Goal: Information Seeking & Learning: Learn about a topic

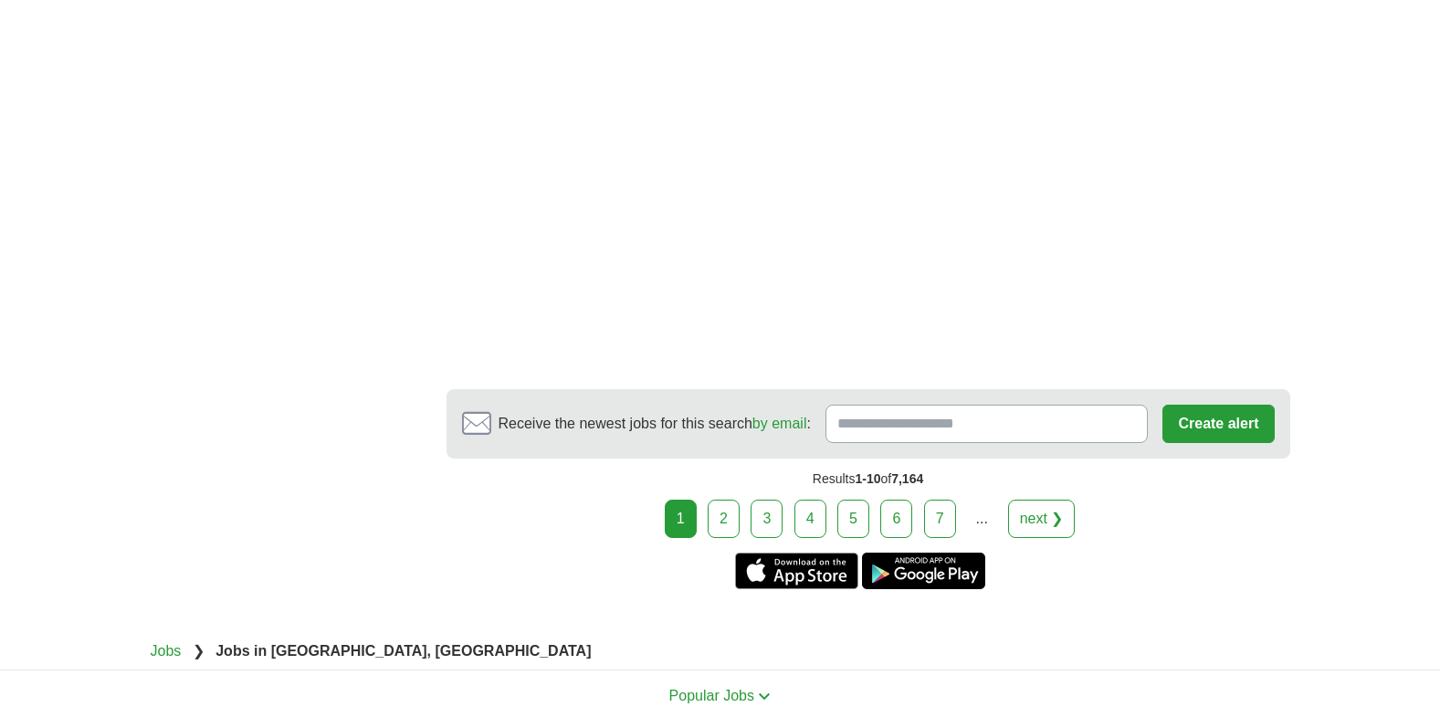
scroll to position [3338, 0]
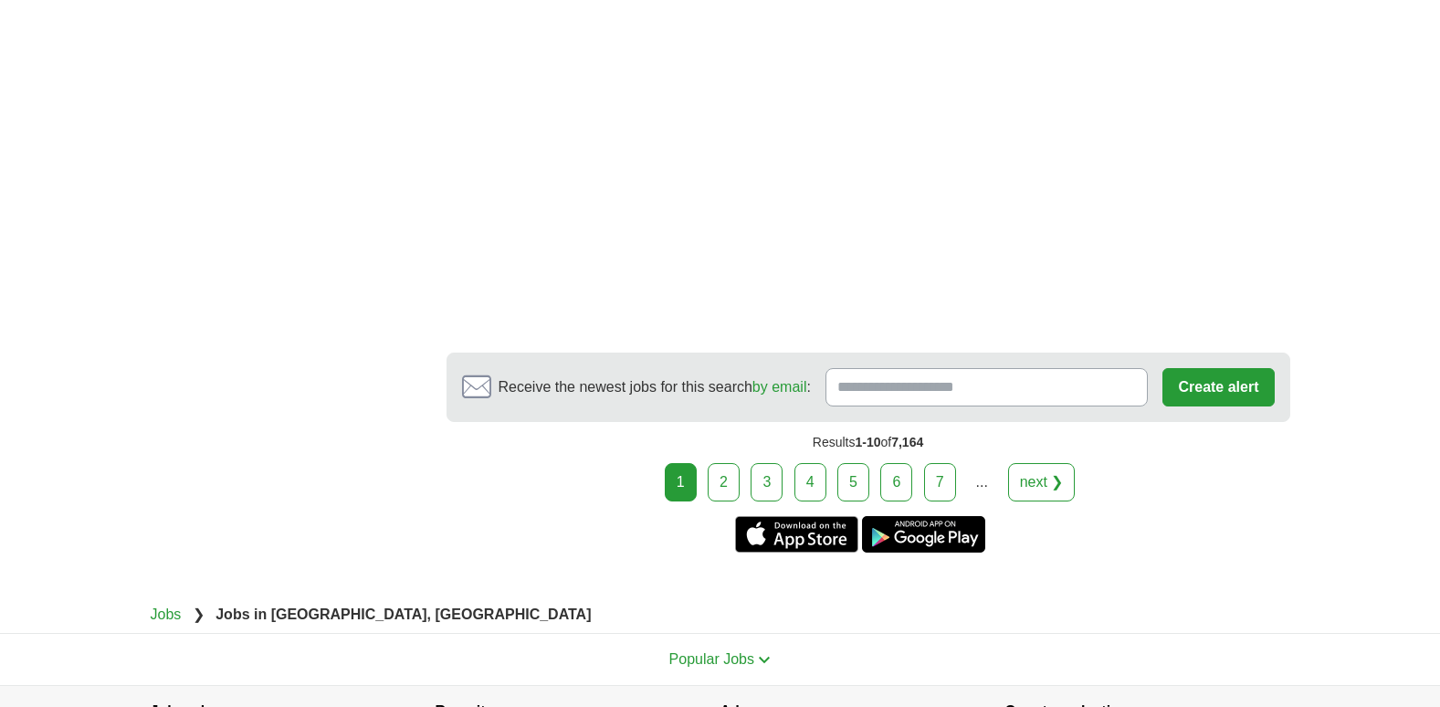
click at [726, 481] on link "2" at bounding box center [724, 482] width 32 height 38
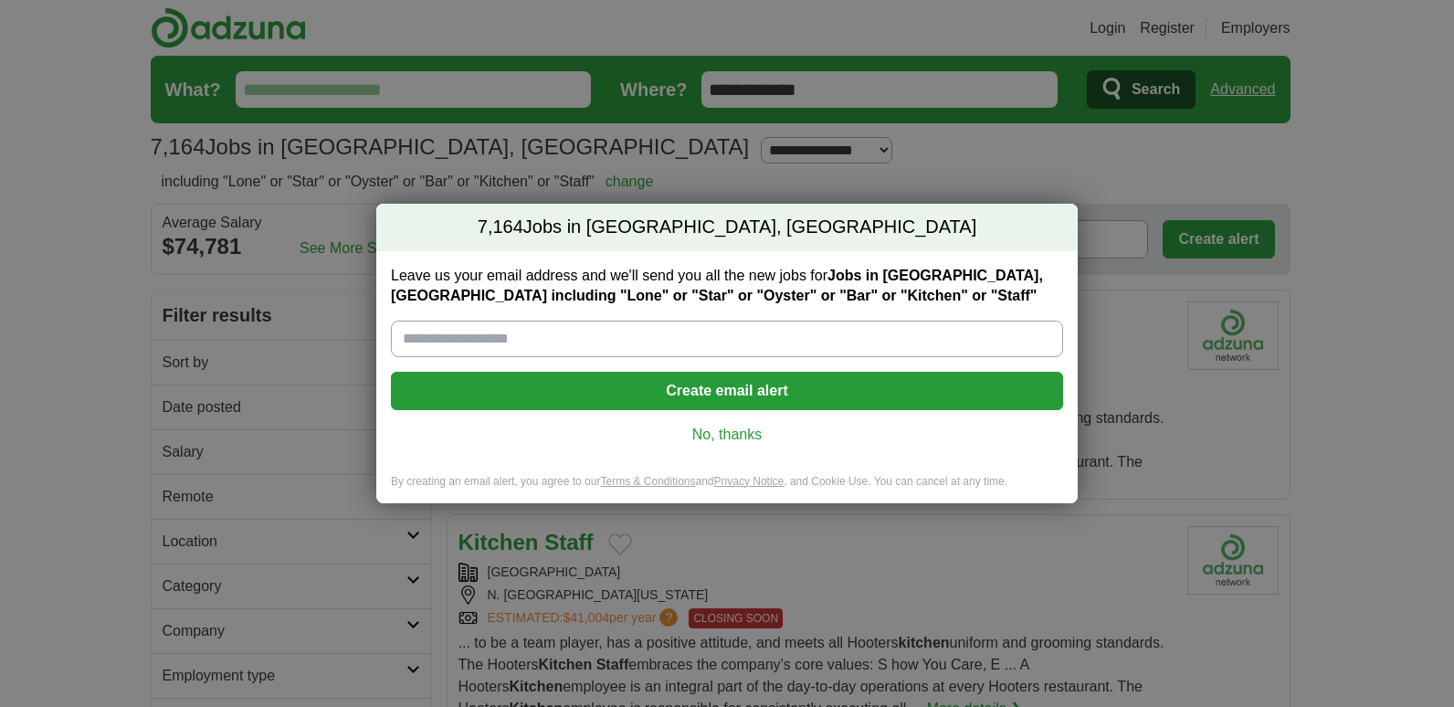
click at [712, 438] on link "No, thanks" at bounding box center [727, 435] width 643 height 20
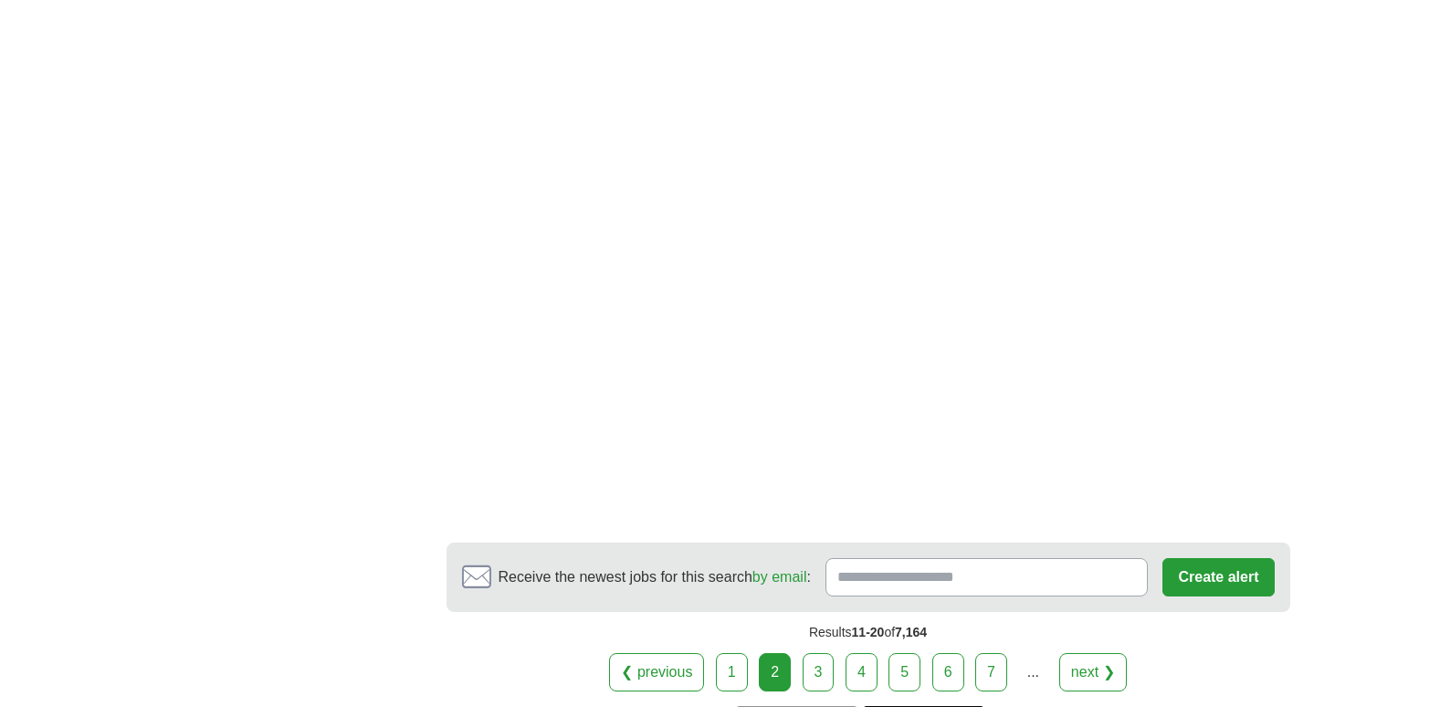
scroll to position [3326, 0]
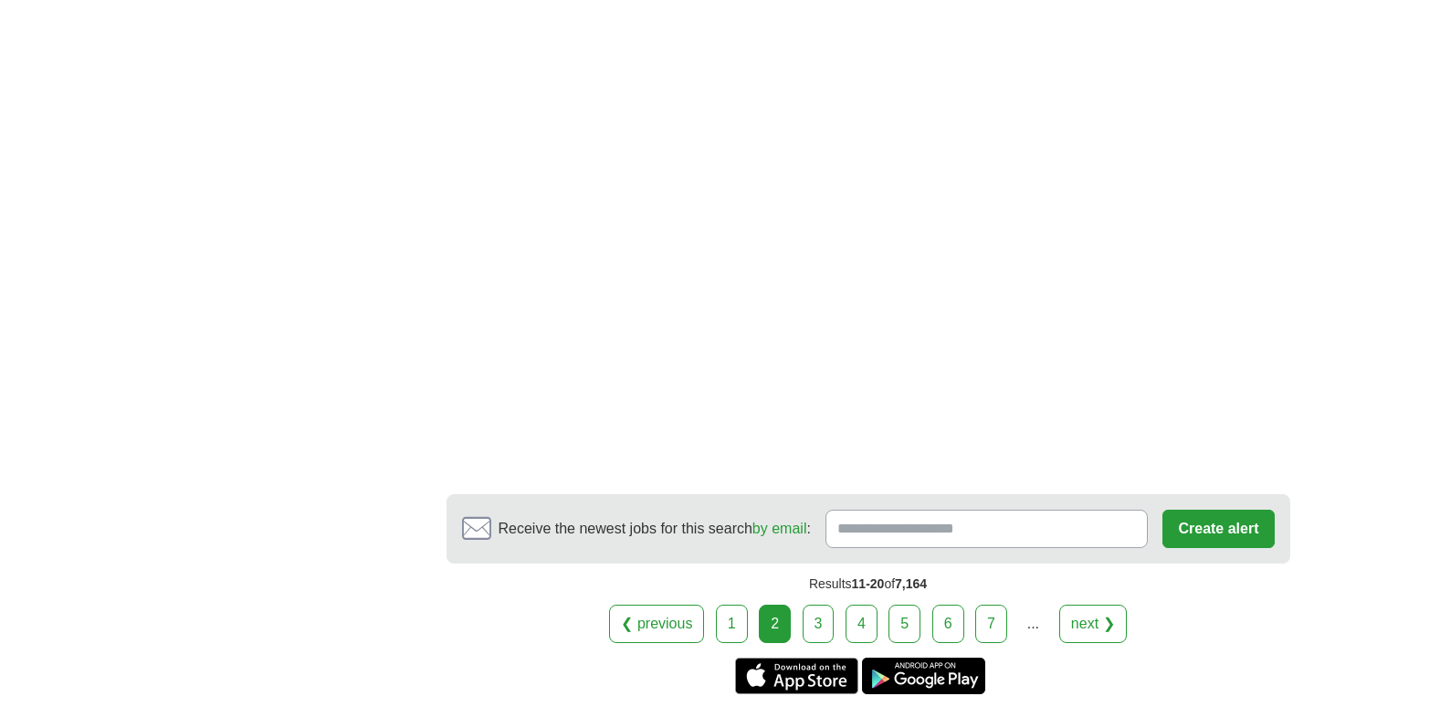
click at [812, 605] on link "3" at bounding box center [819, 624] width 32 height 38
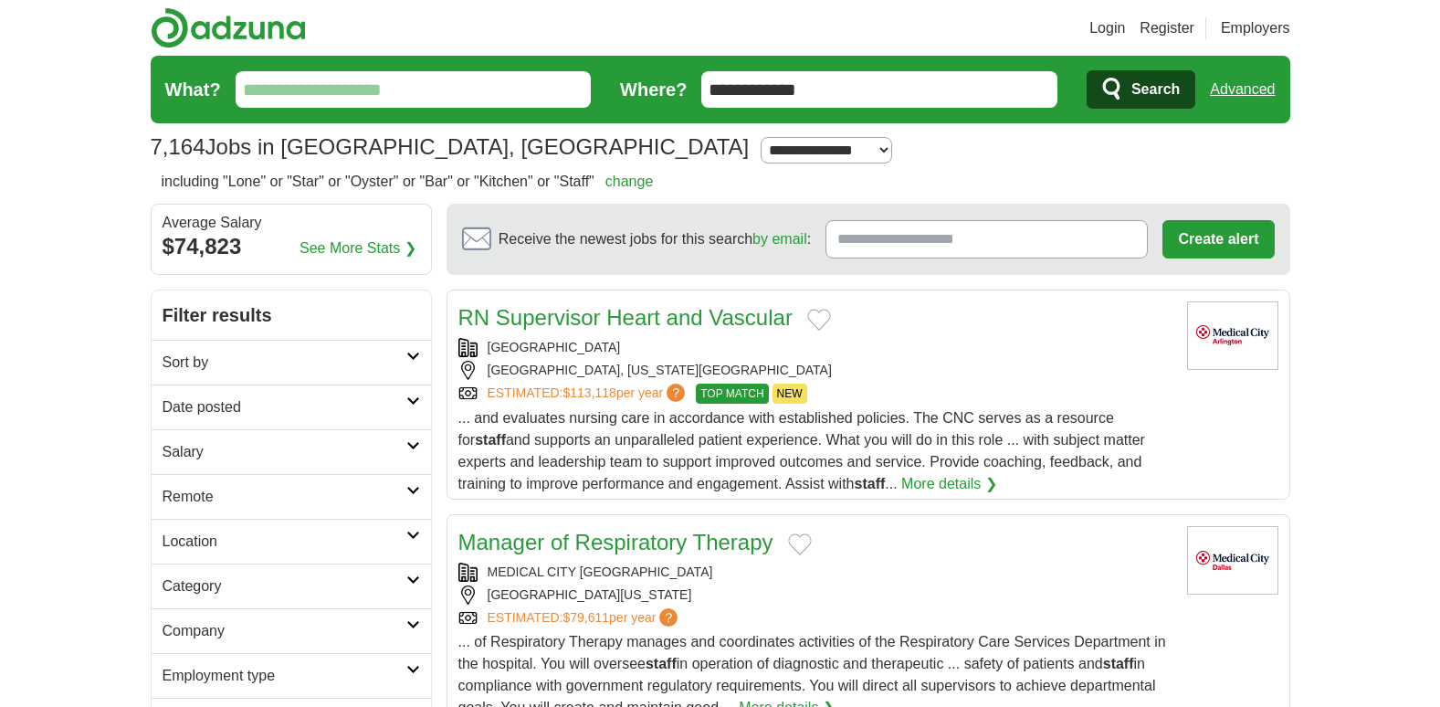
click at [272, 91] on input "What?" at bounding box center [414, 89] width 356 height 37
type input "*"
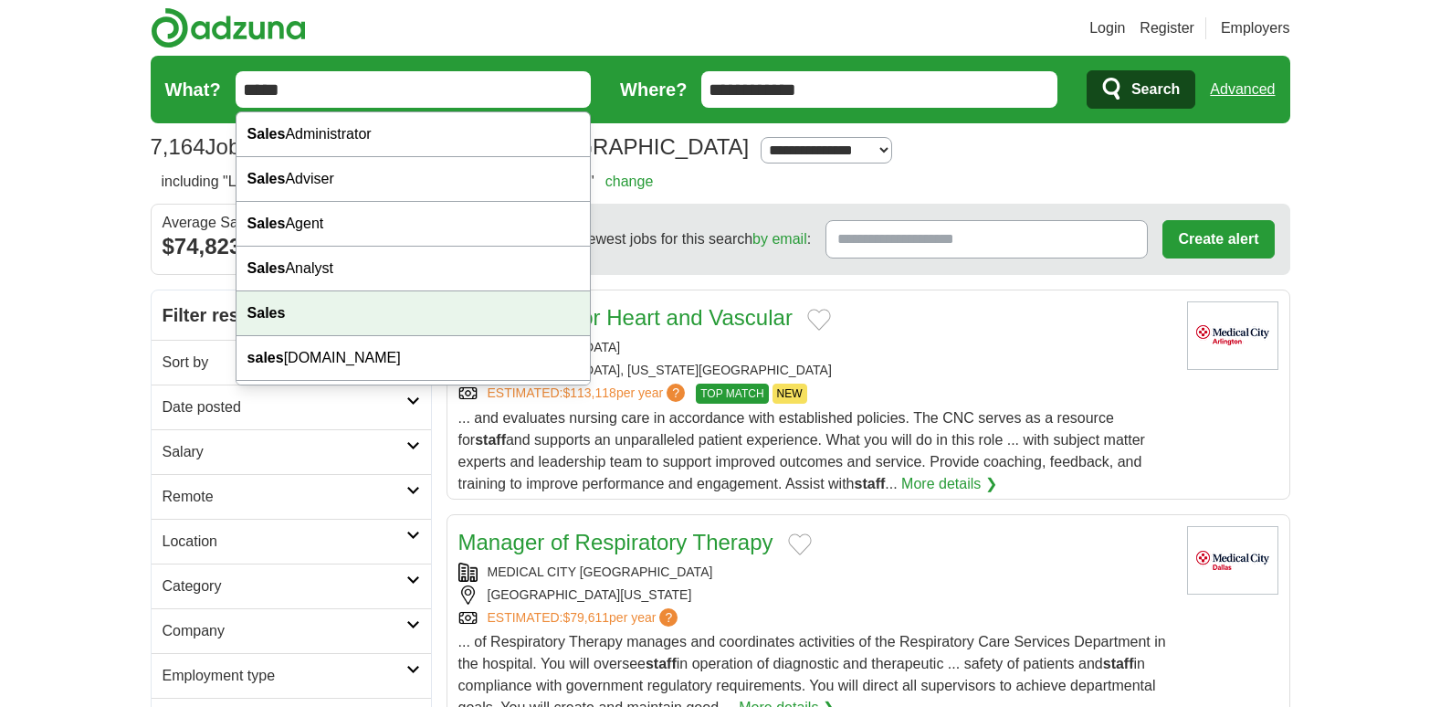
type input "*****"
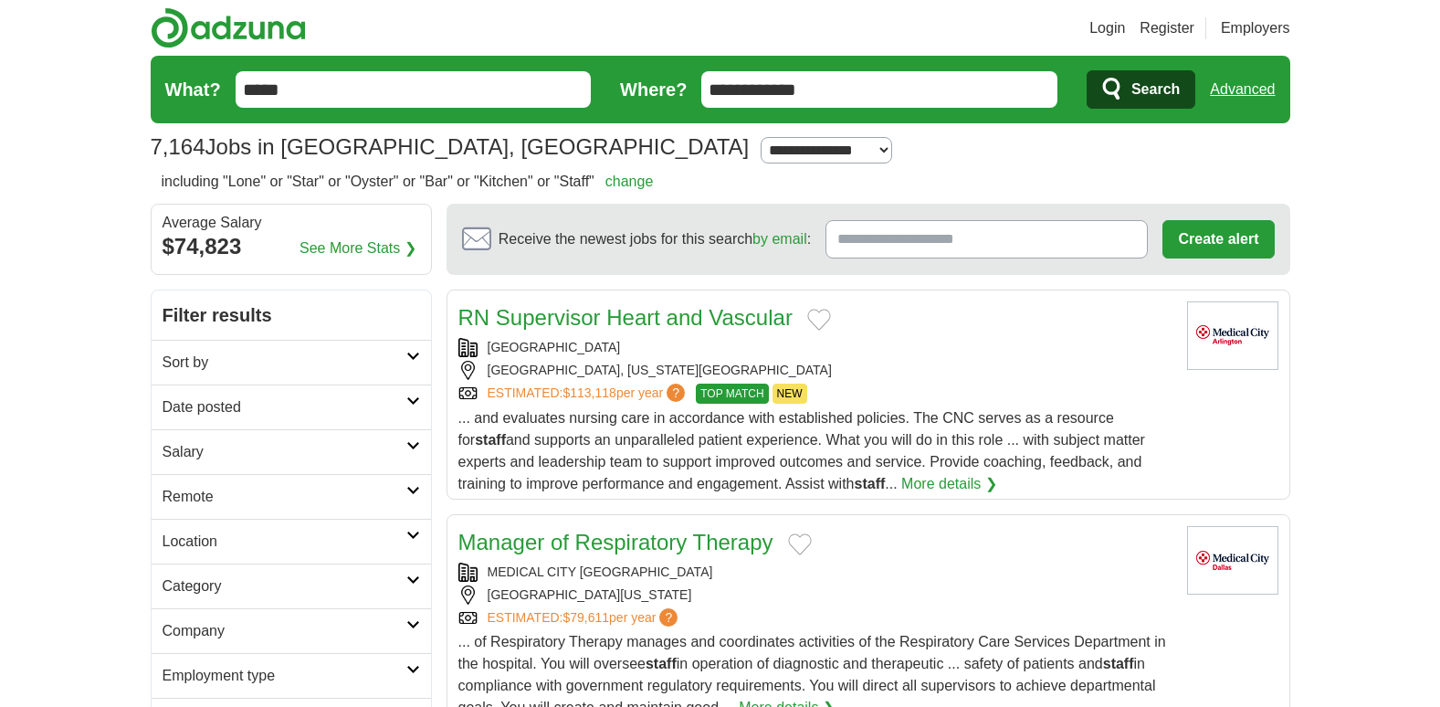
click at [1120, 88] on icon "submit" at bounding box center [1111, 89] width 17 height 22
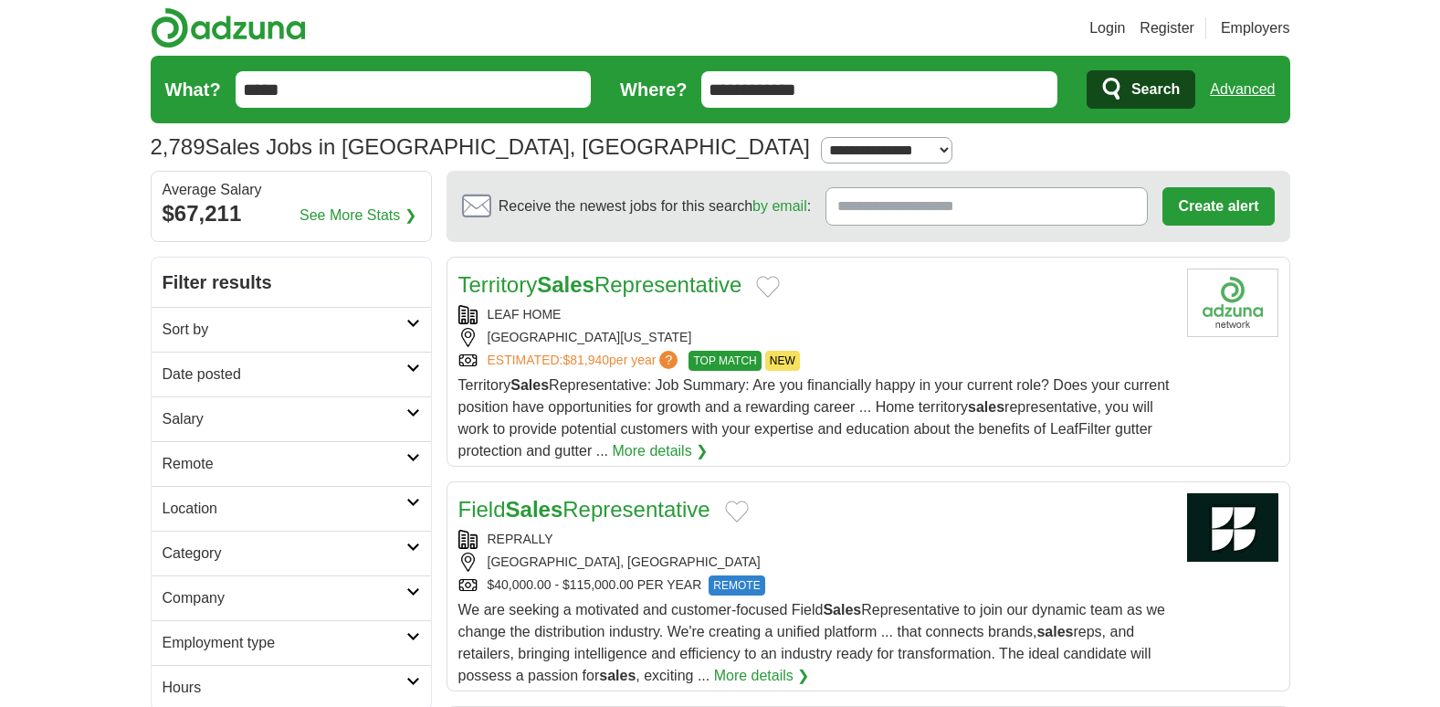
click at [529, 311] on div "LEAF HOME" at bounding box center [816, 314] width 714 height 19
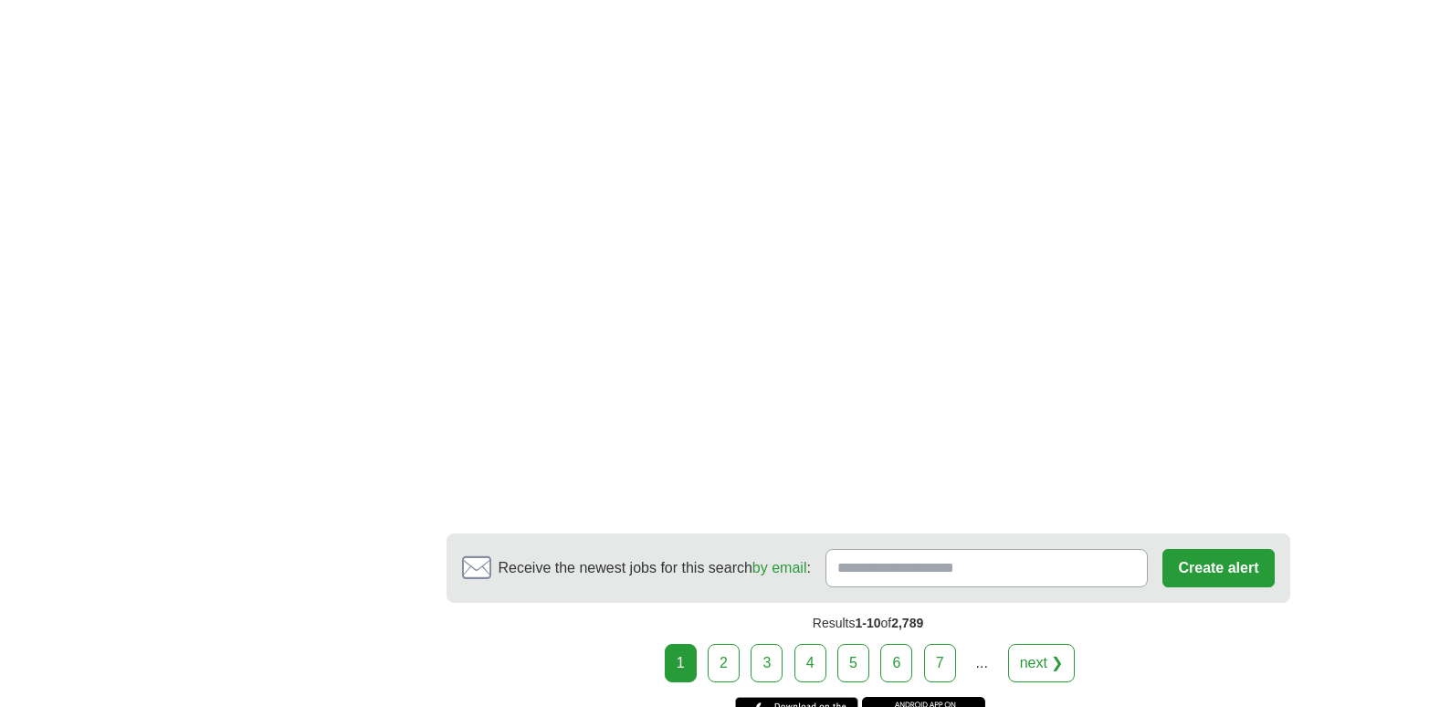
scroll to position [3131, 0]
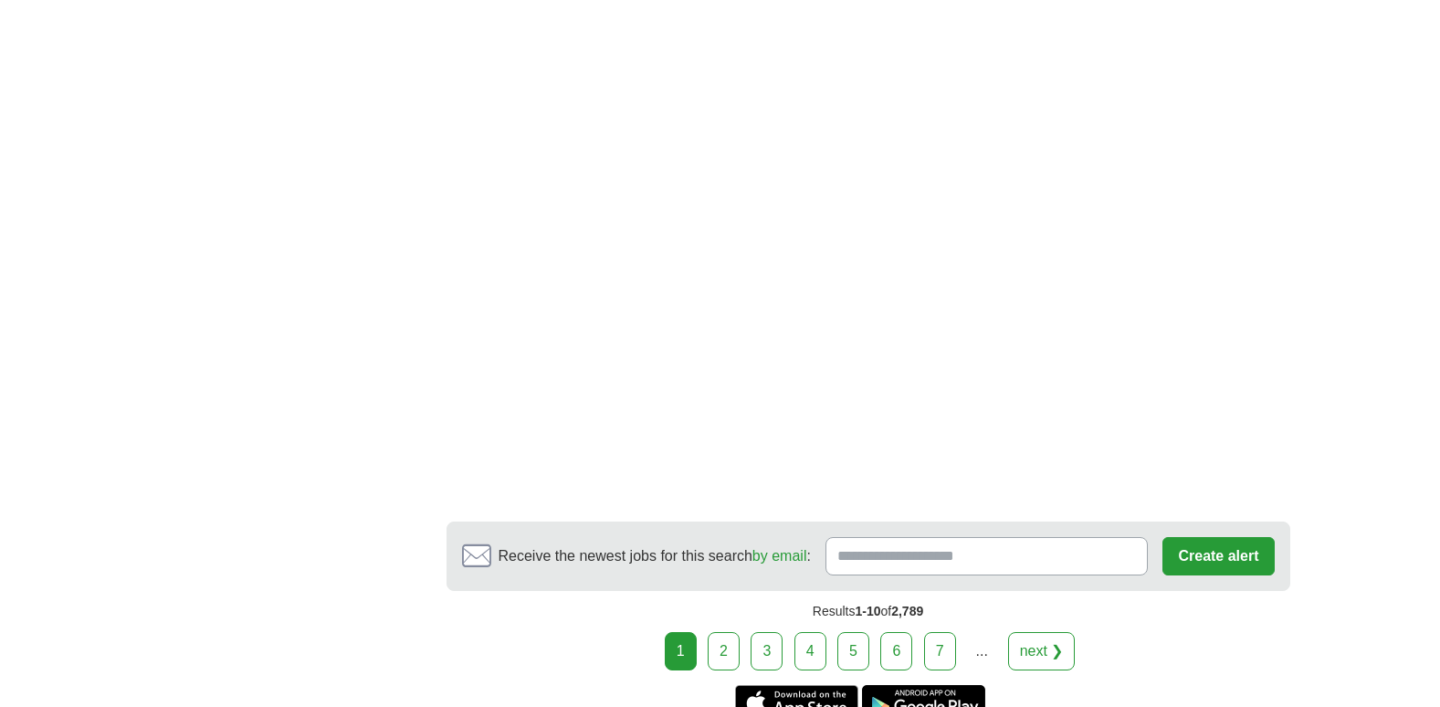
click at [723, 643] on link "2" at bounding box center [724, 651] width 32 height 38
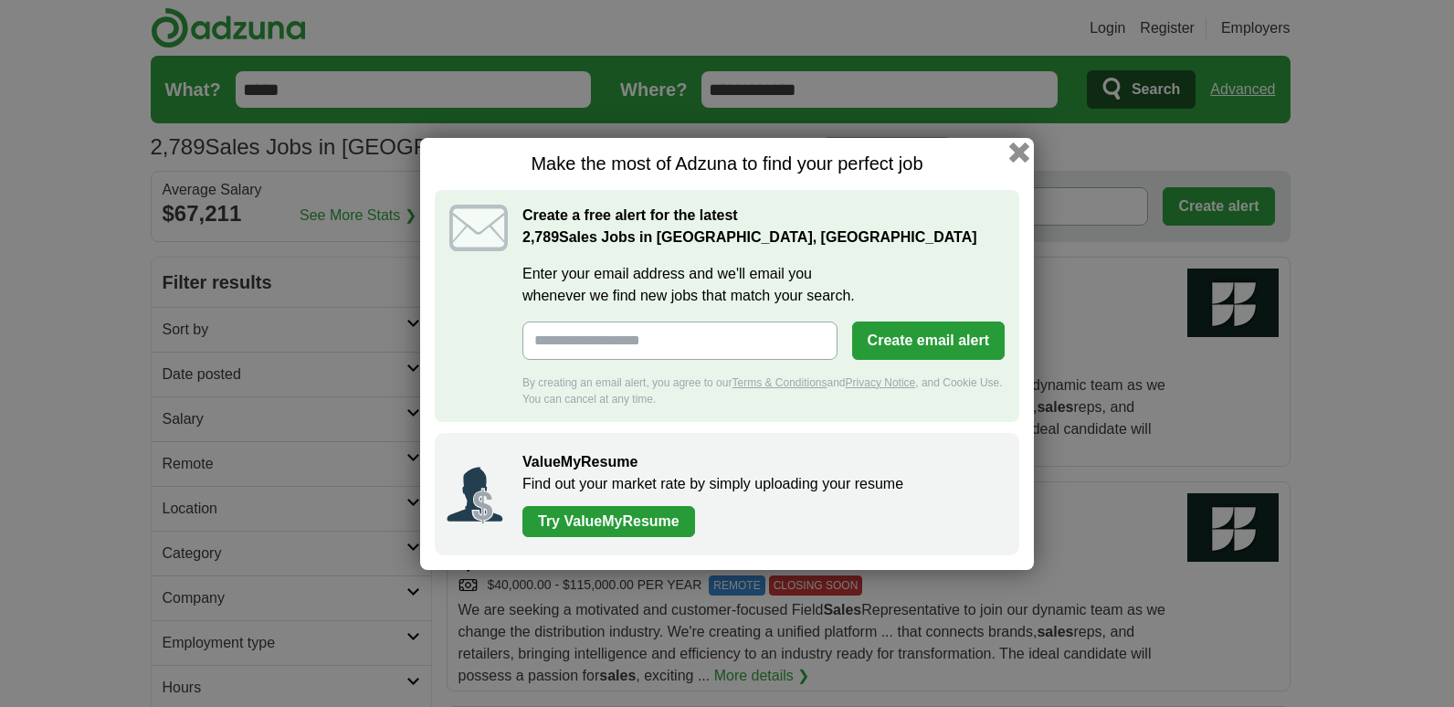
click at [1018, 155] on button "button" at bounding box center [1019, 152] width 20 height 20
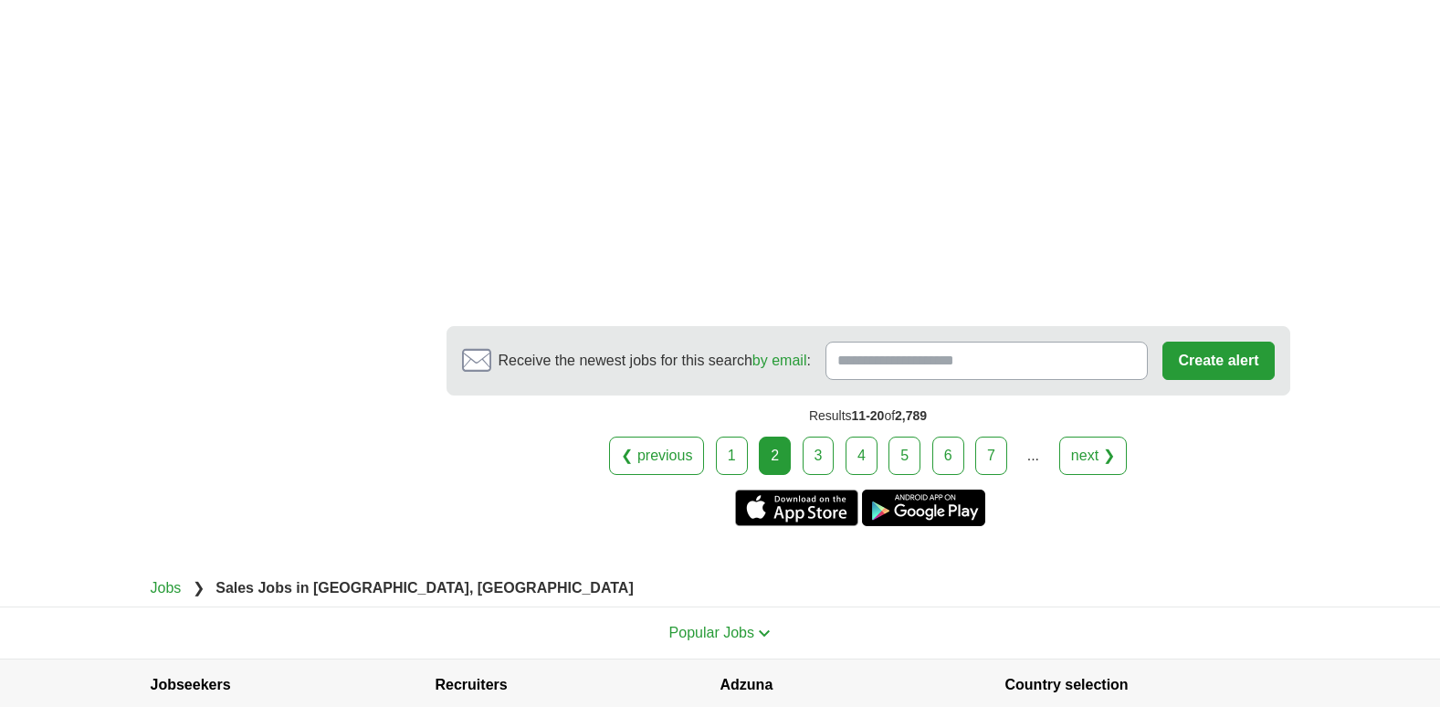
scroll to position [3375, 0]
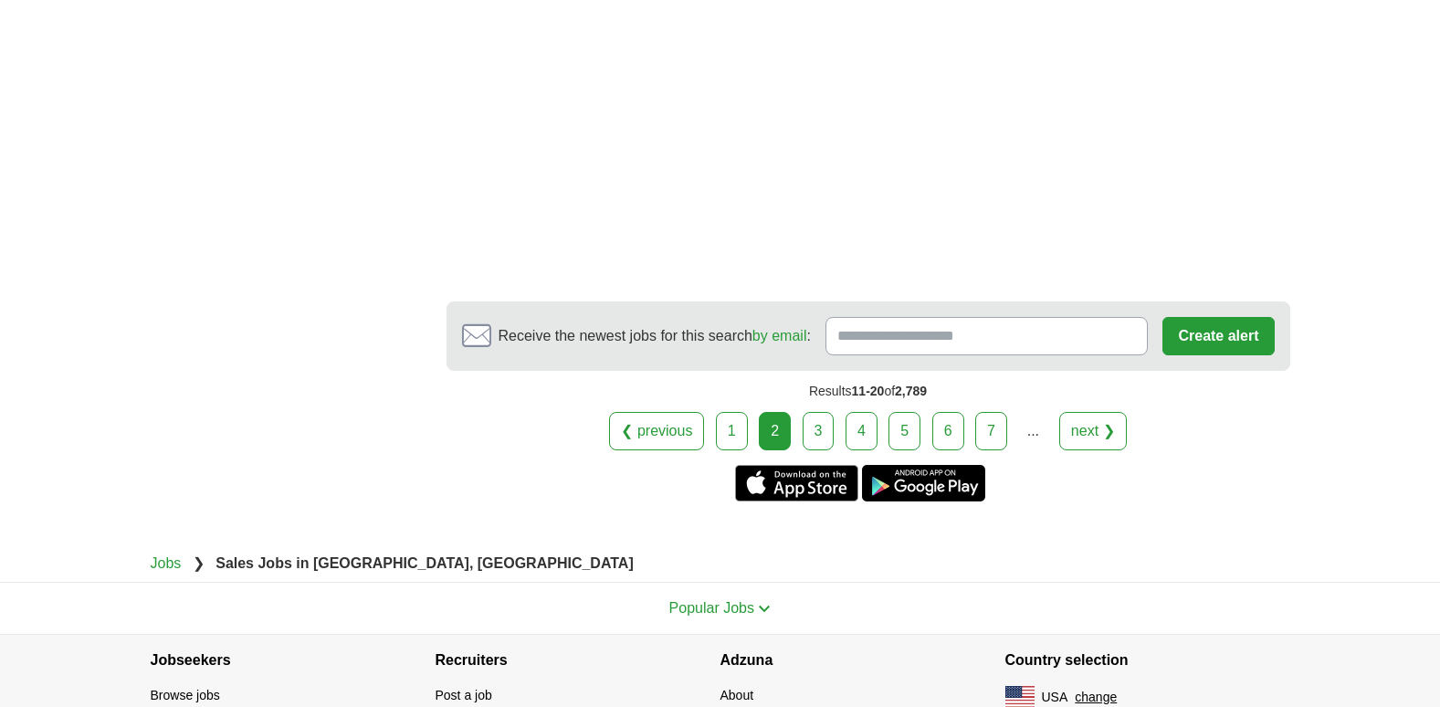
click at [822, 420] on link "3" at bounding box center [819, 431] width 32 height 38
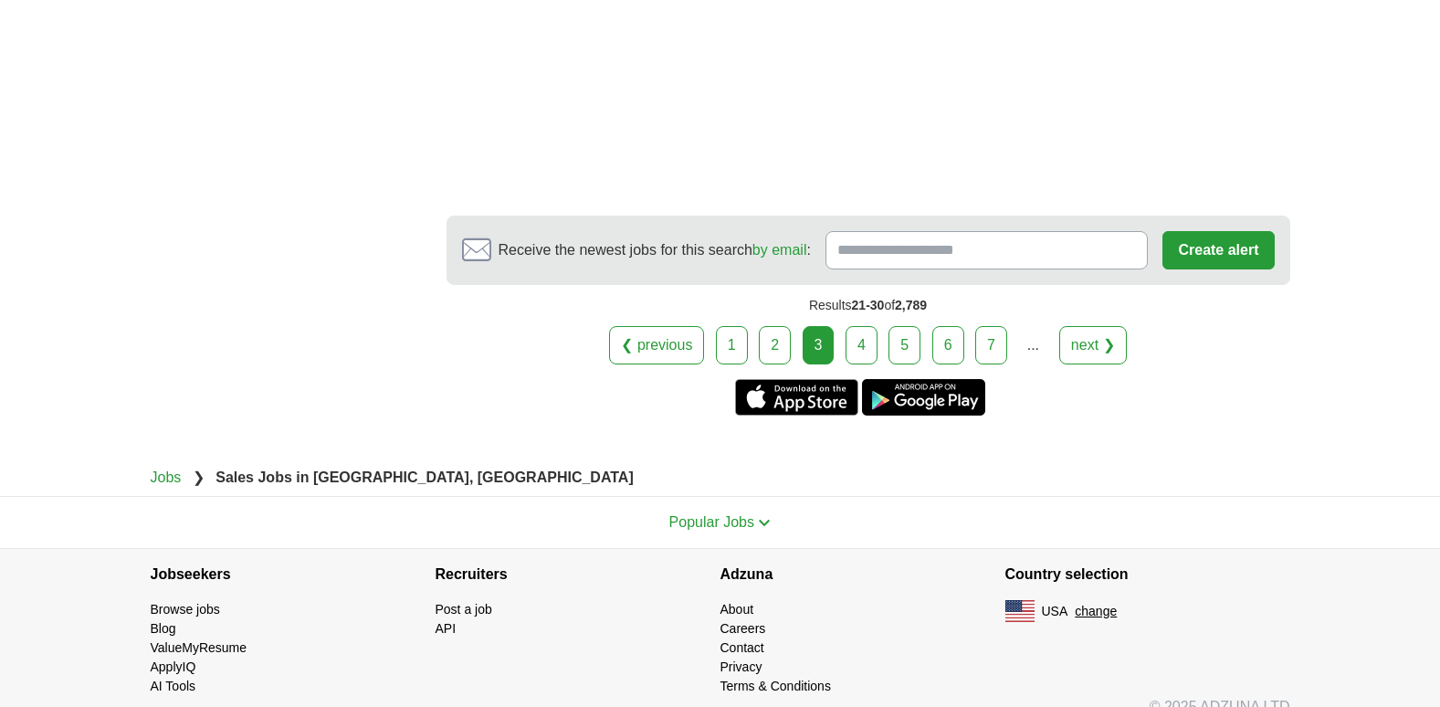
scroll to position [3644, 0]
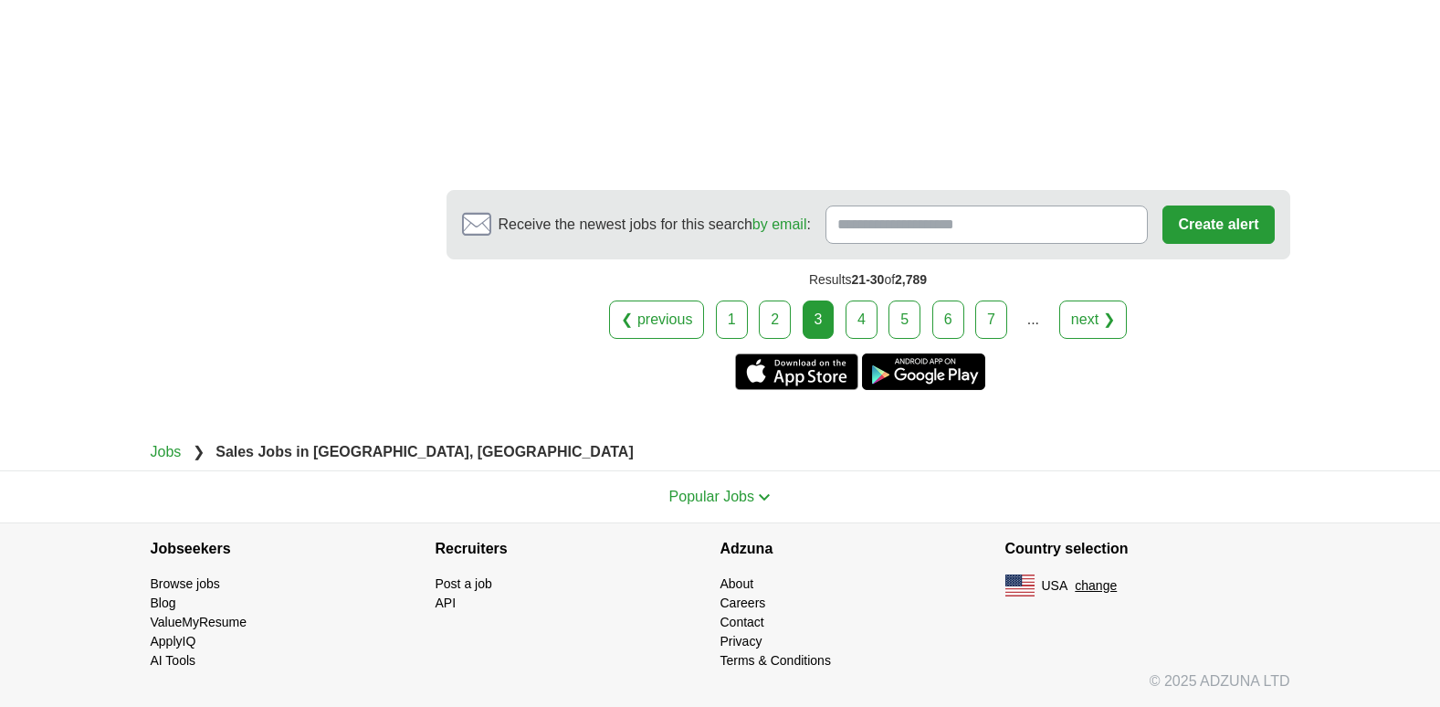
click at [856, 321] on link "4" at bounding box center [862, 320] width 32 height 38
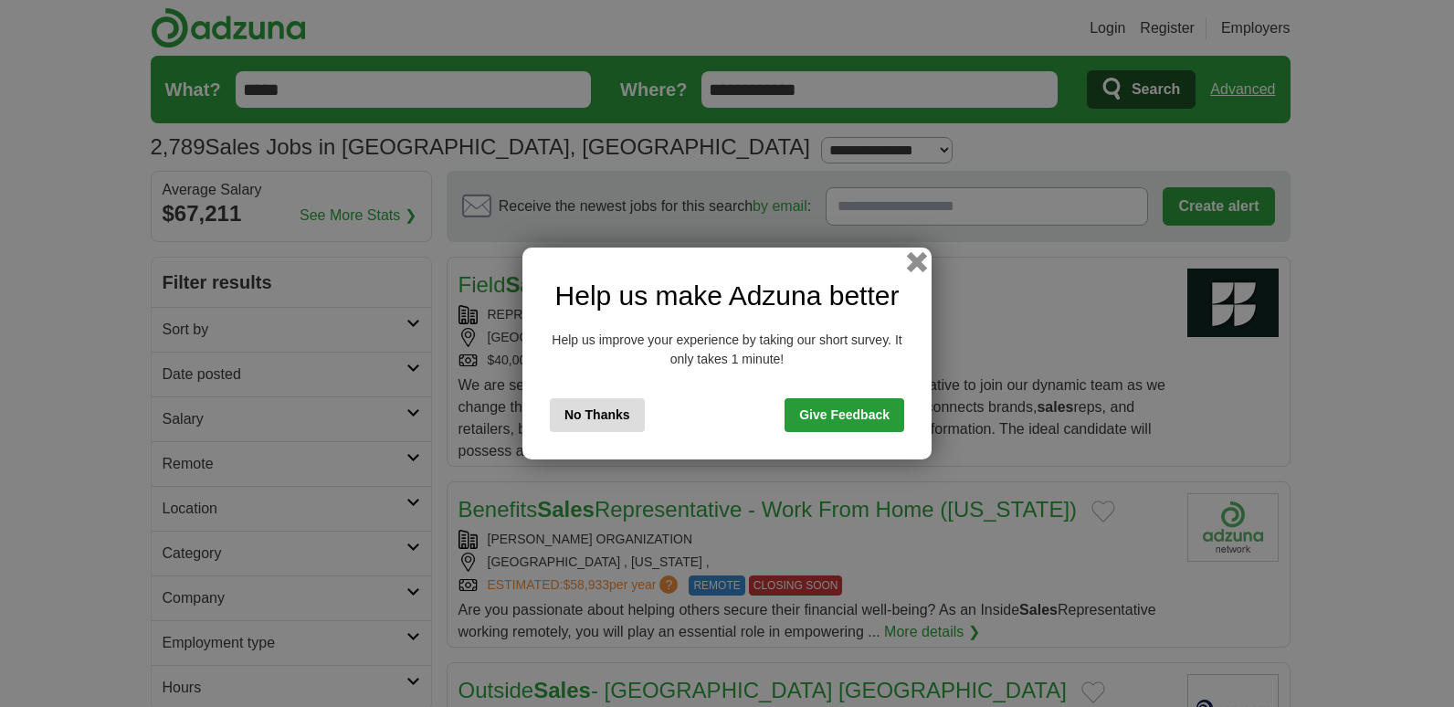
click at [915, 264] on button "button" at bounding box center [917, 262] width 20 height 20
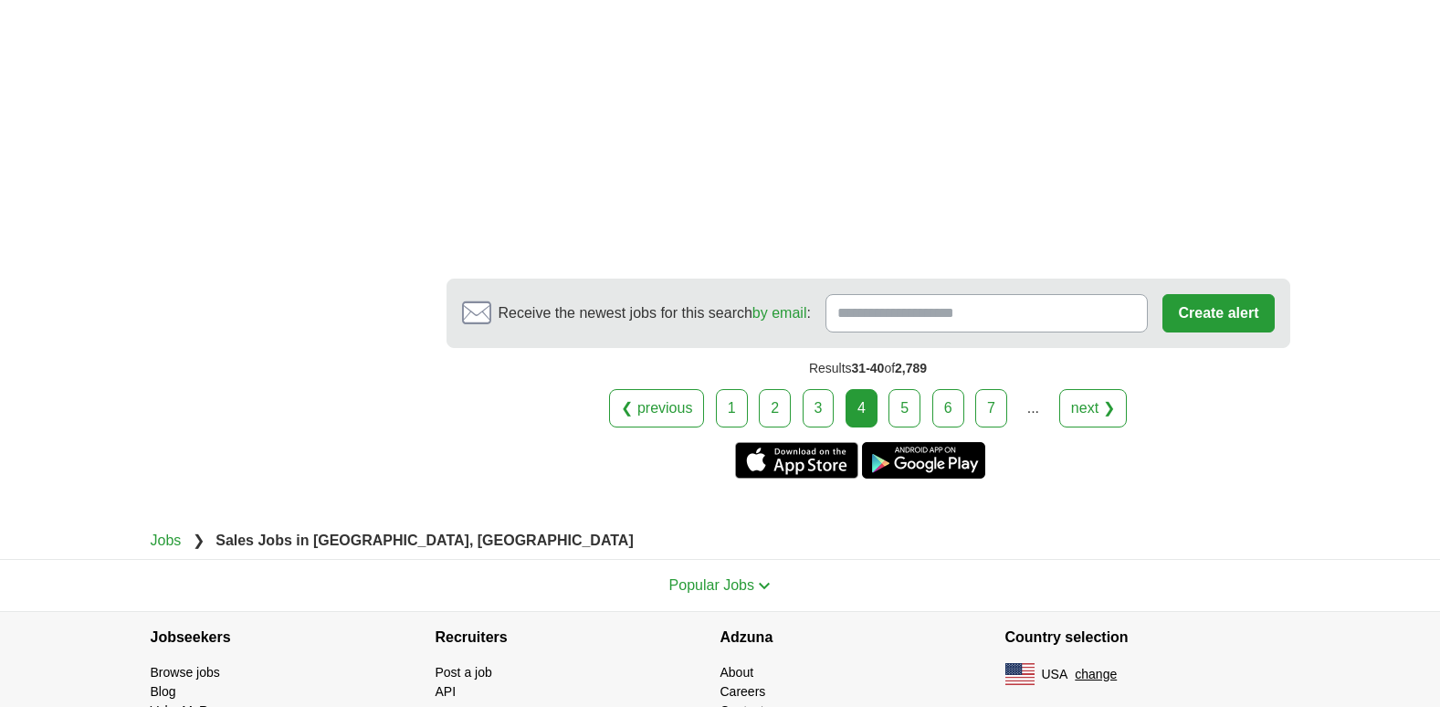
scroll to position [3387, 0]
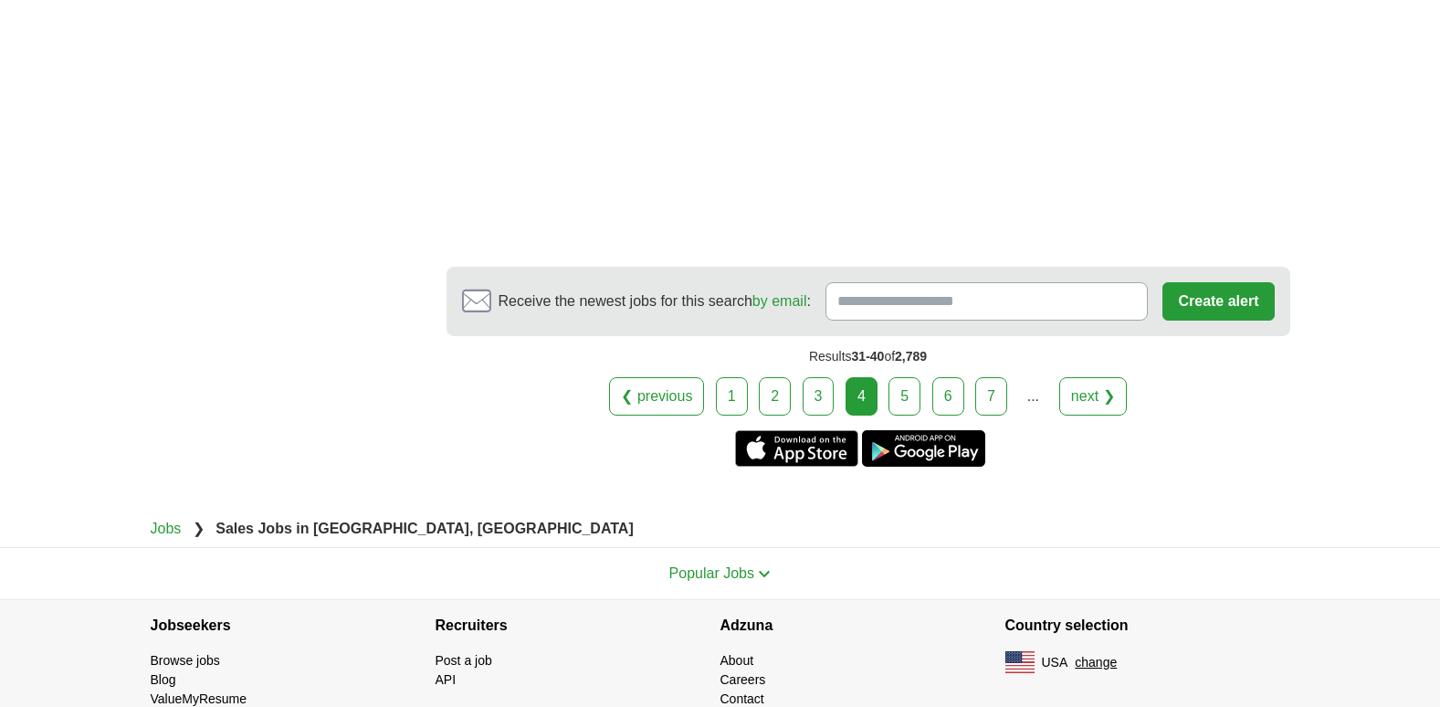
click at [906, 377] on link "5" at bounding box center [905, 396] width 32 height 38
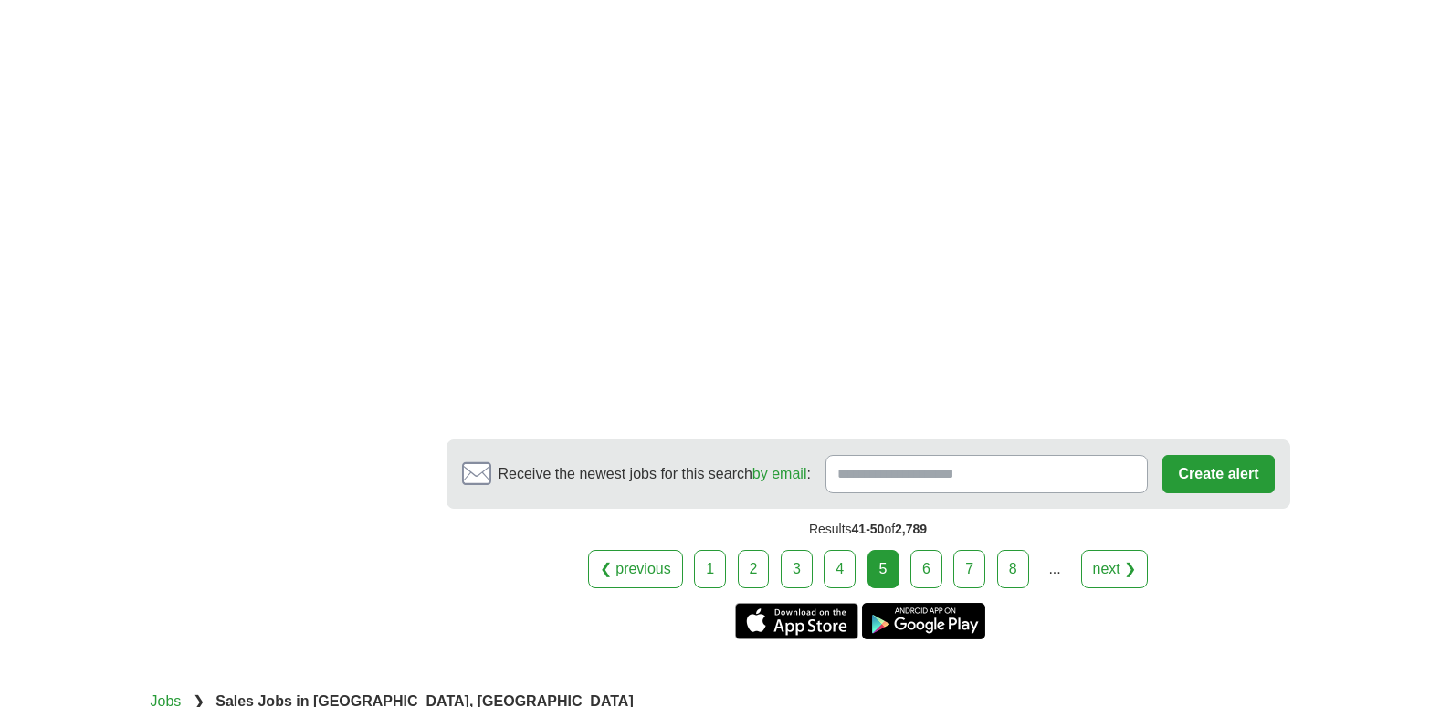
scroll to position [3326, 0]
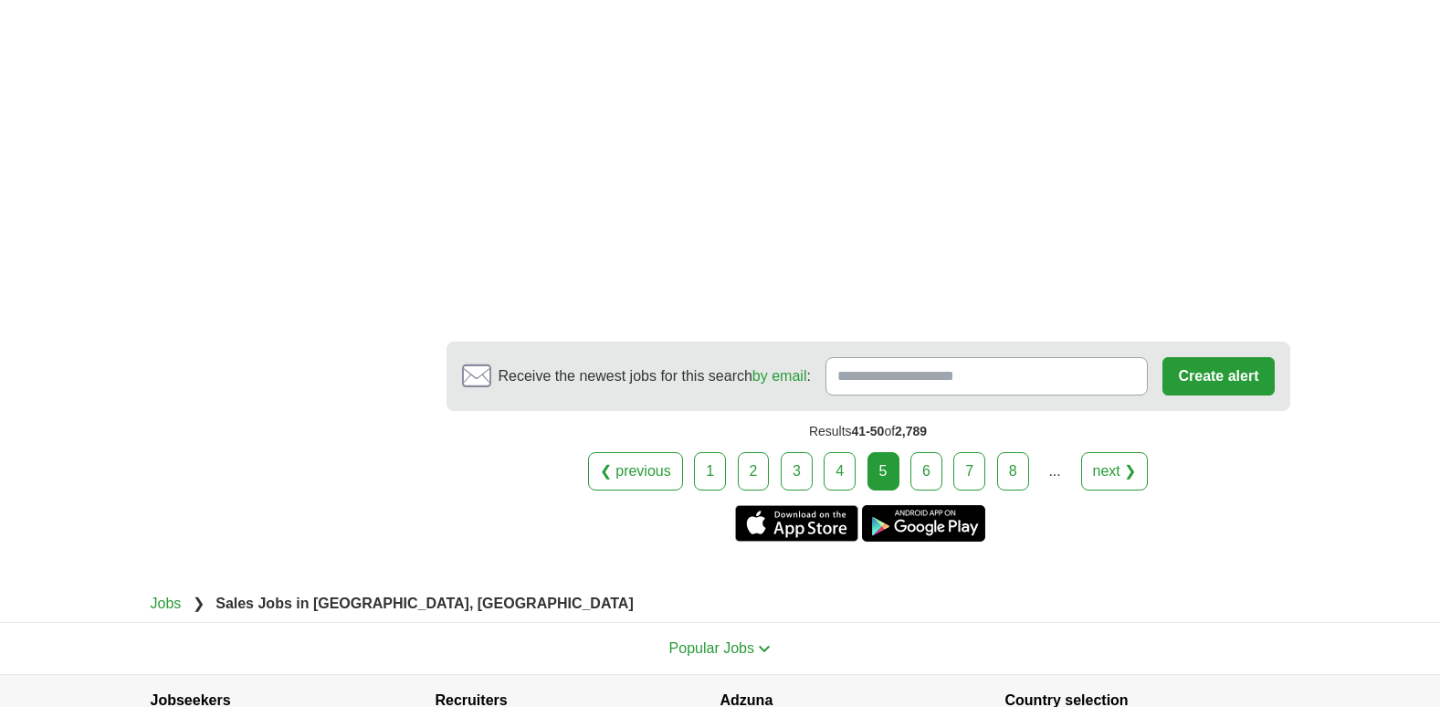
click at [924, 452] on link "6" at bounding box center [927, 471] width 32 height 38
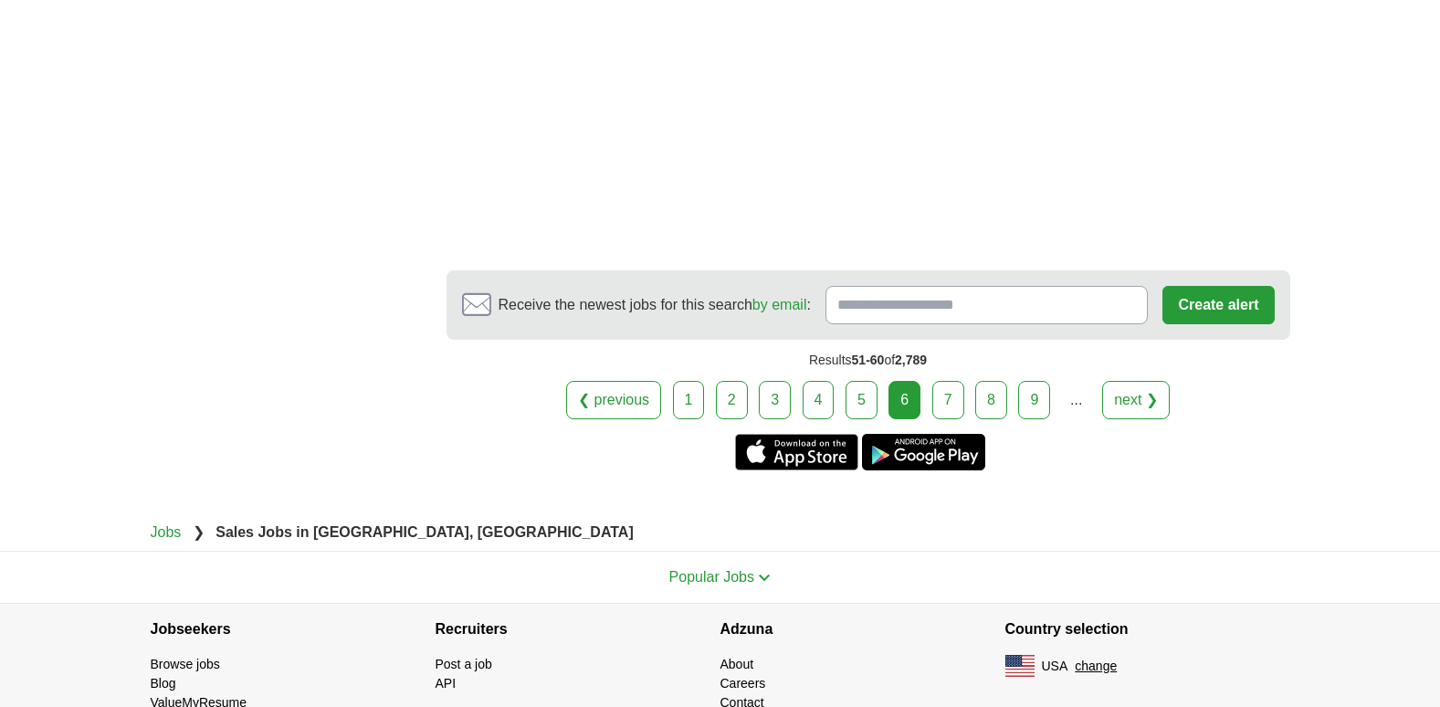
scroll to position [3301, 0]
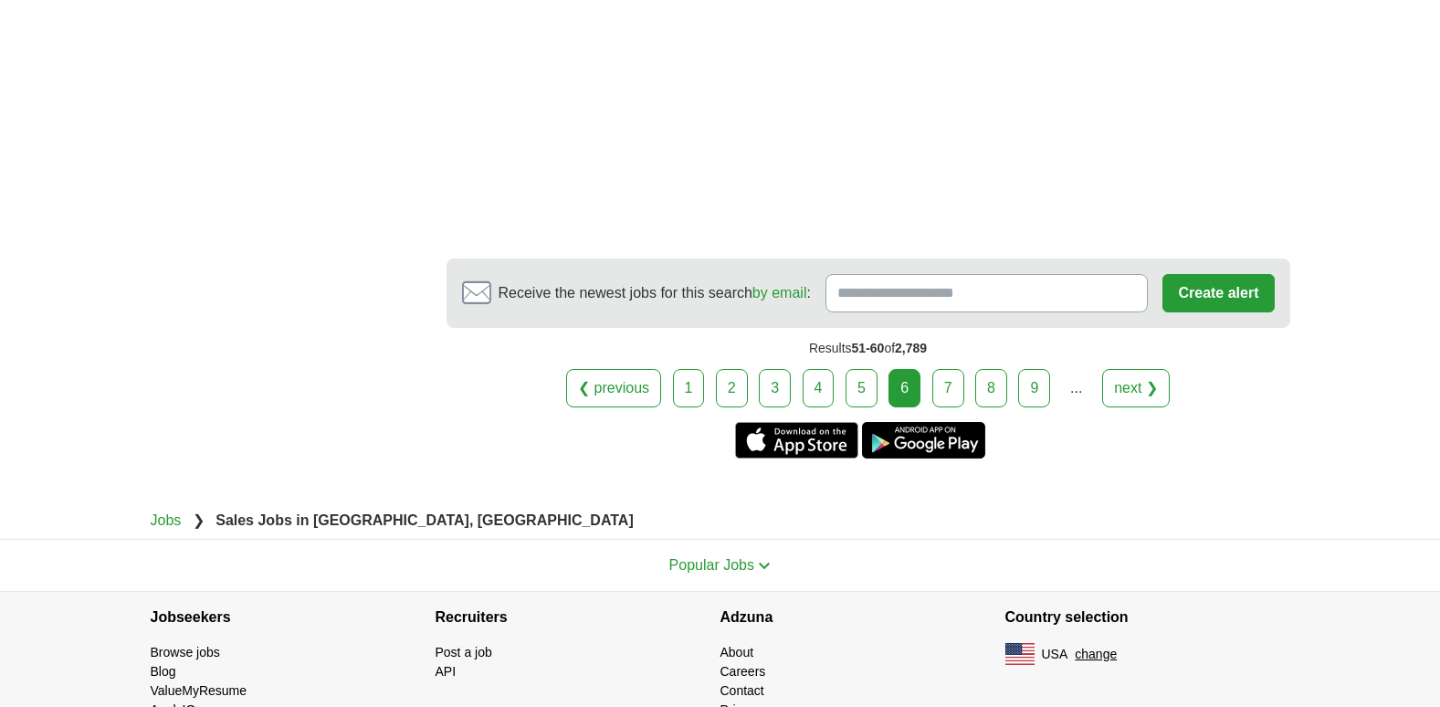
click at [947, 369] on link "7" at bounding box center [949, 388] width 32 height 38
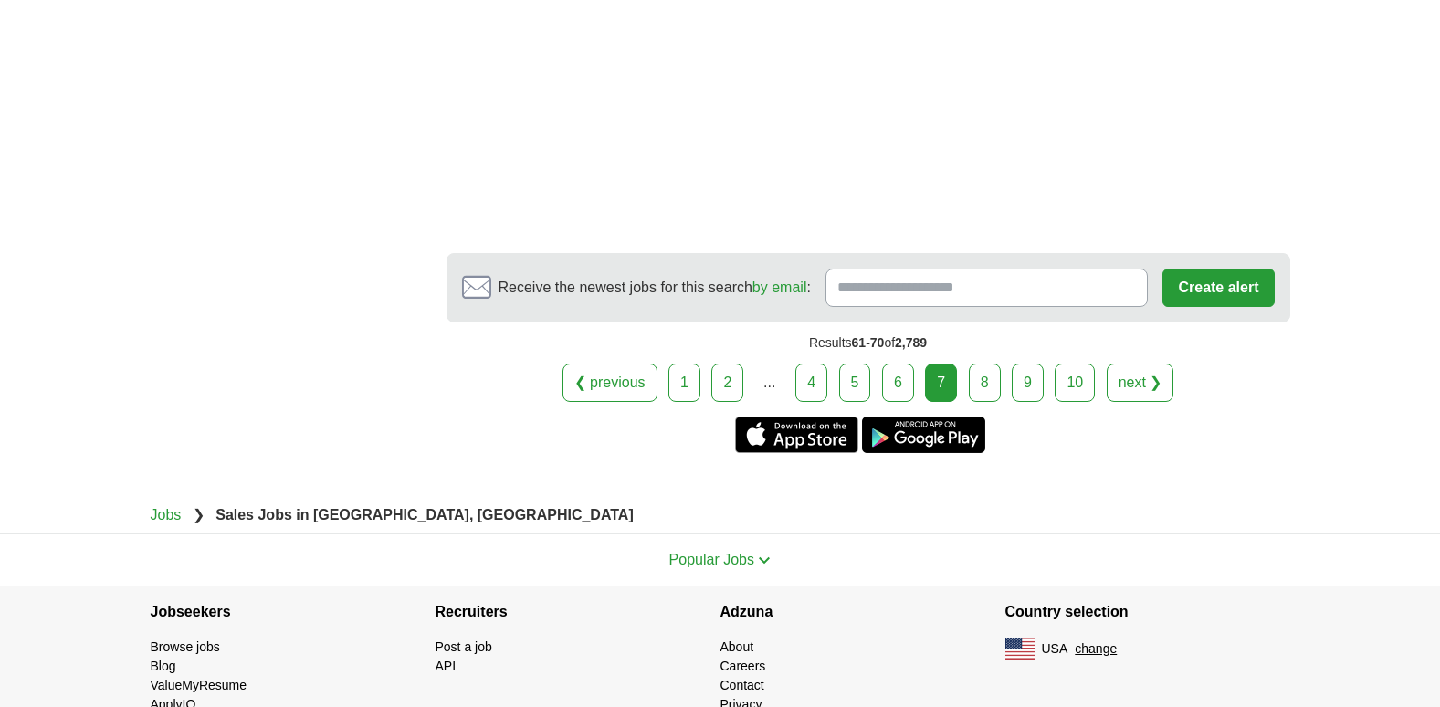
scroll to position [3328, 0]
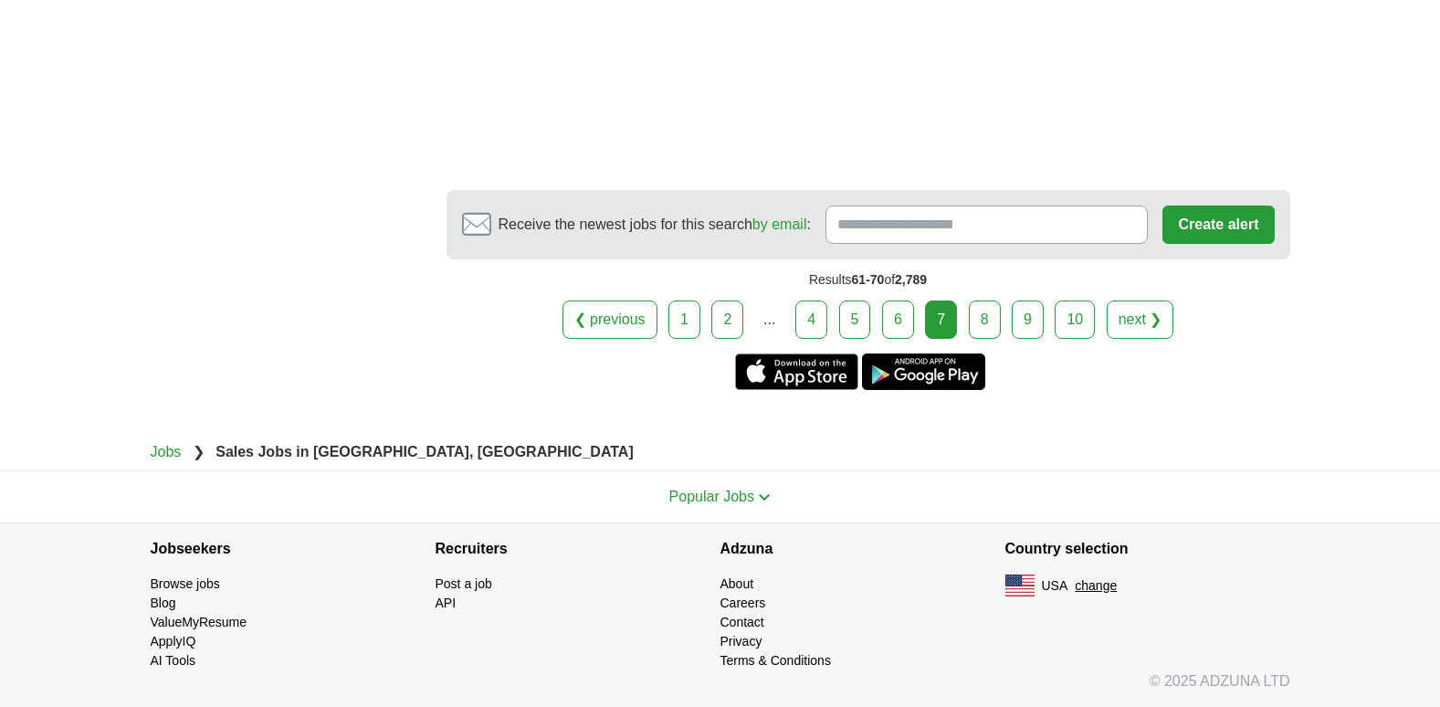
click at [983, 316] on link "8" at bounding box center [985, 320] width 32 height 38
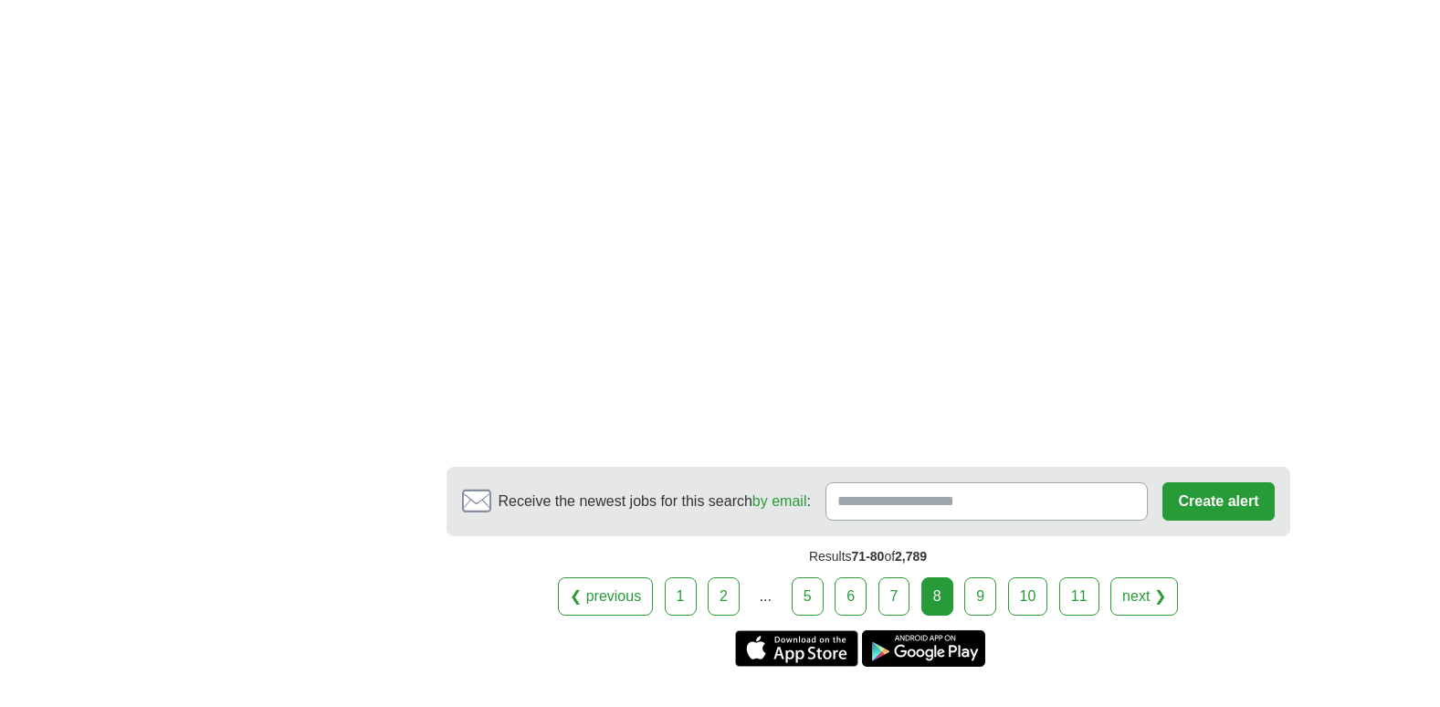
scroll to position [3253, 0]
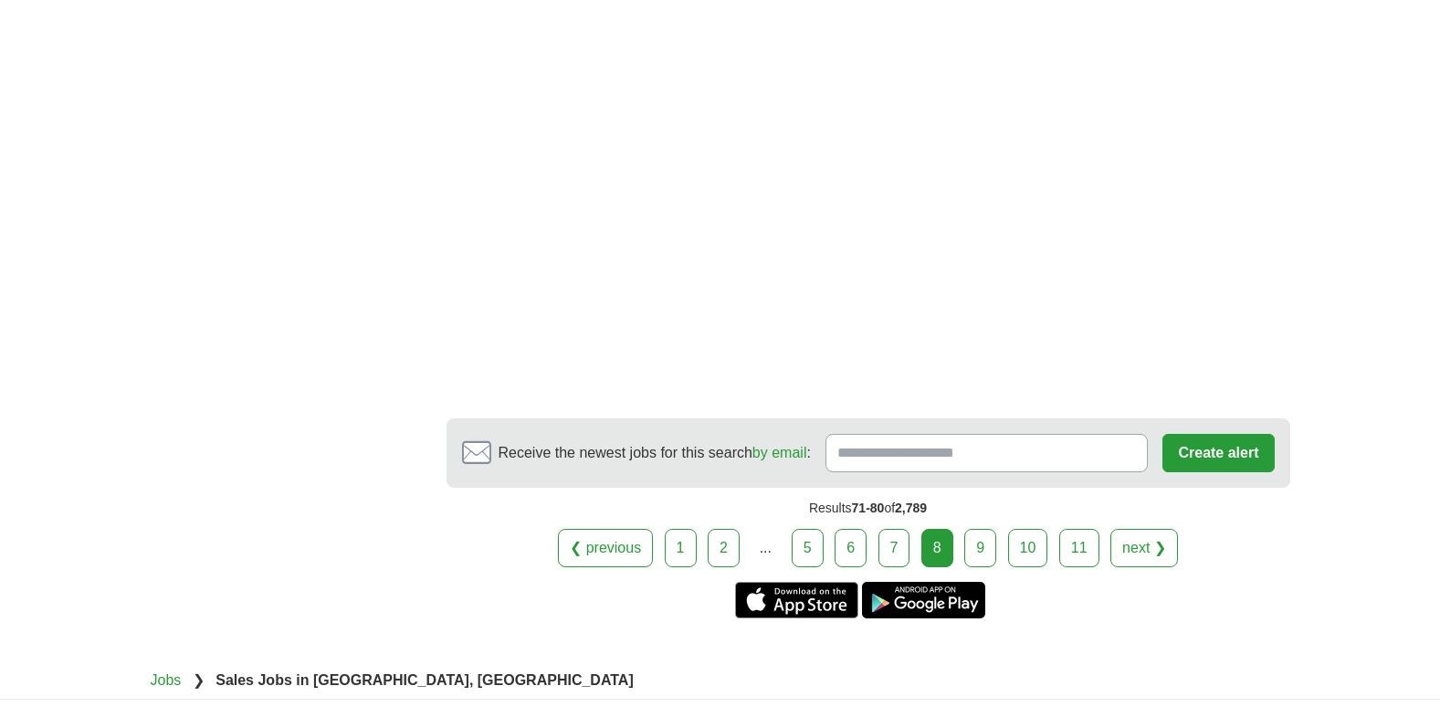
click at [986, 543] on link "9" at bounding box center [981, 548] width 32 height 38
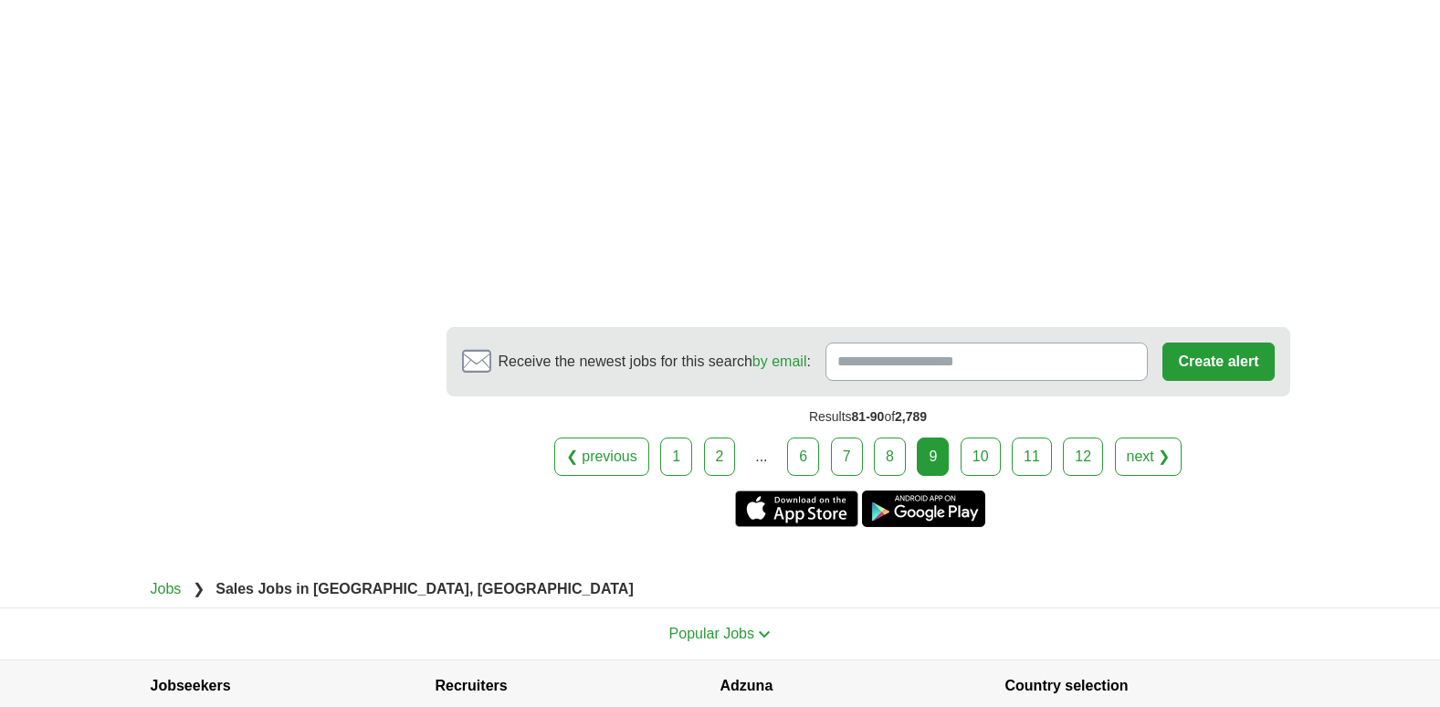
scroll to position [3362, 0]
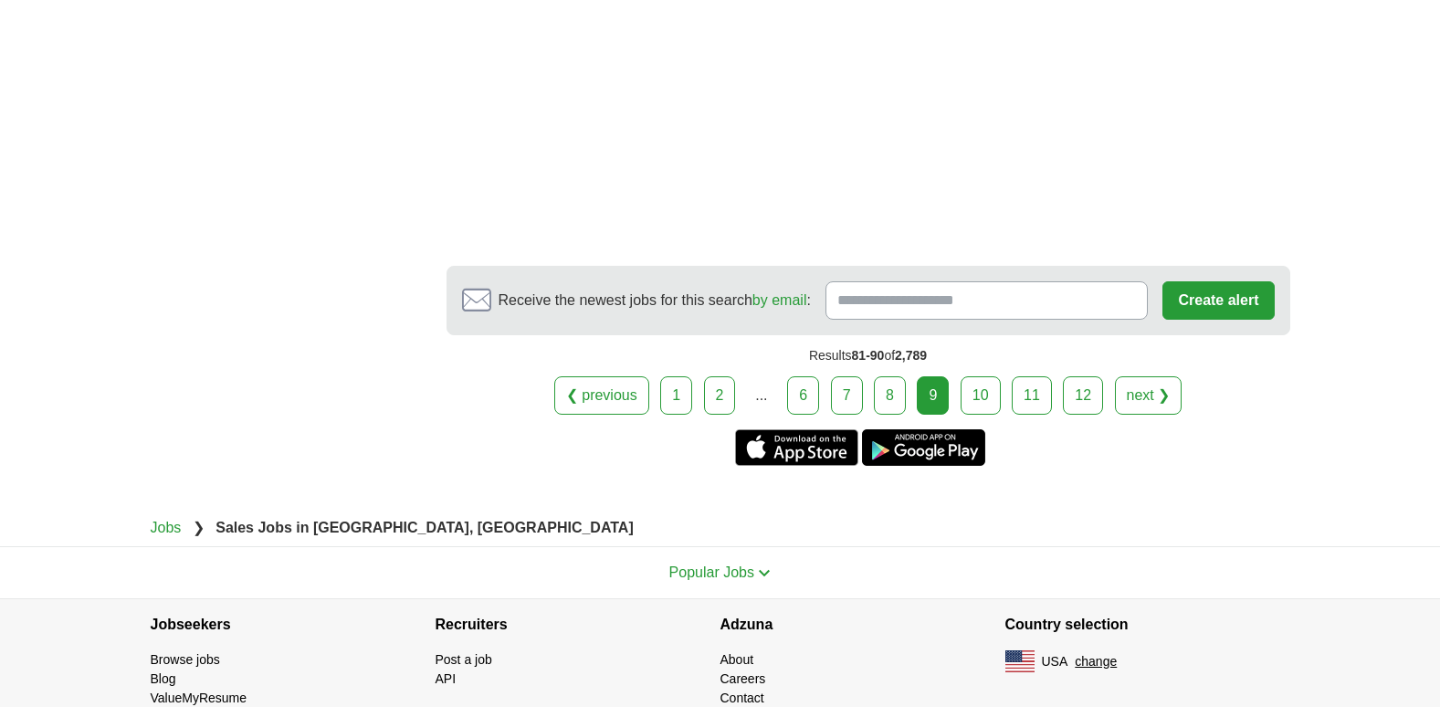
click at [985, 376] on link "10" at bounding box center [981, 395] width 40 height 38
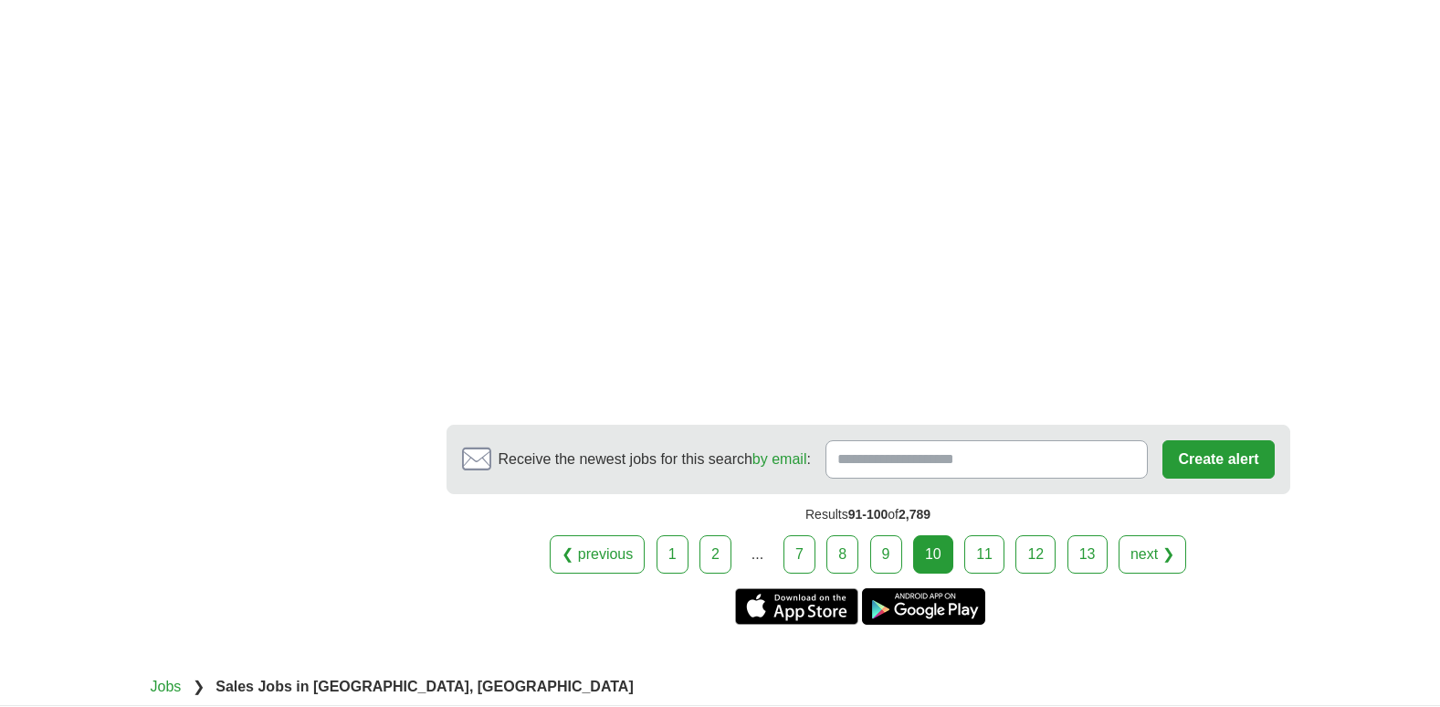
scroll to position [3509, 0]
click at [987, 548] on link "11" at bounding box center [985, 553] width 40 height 38
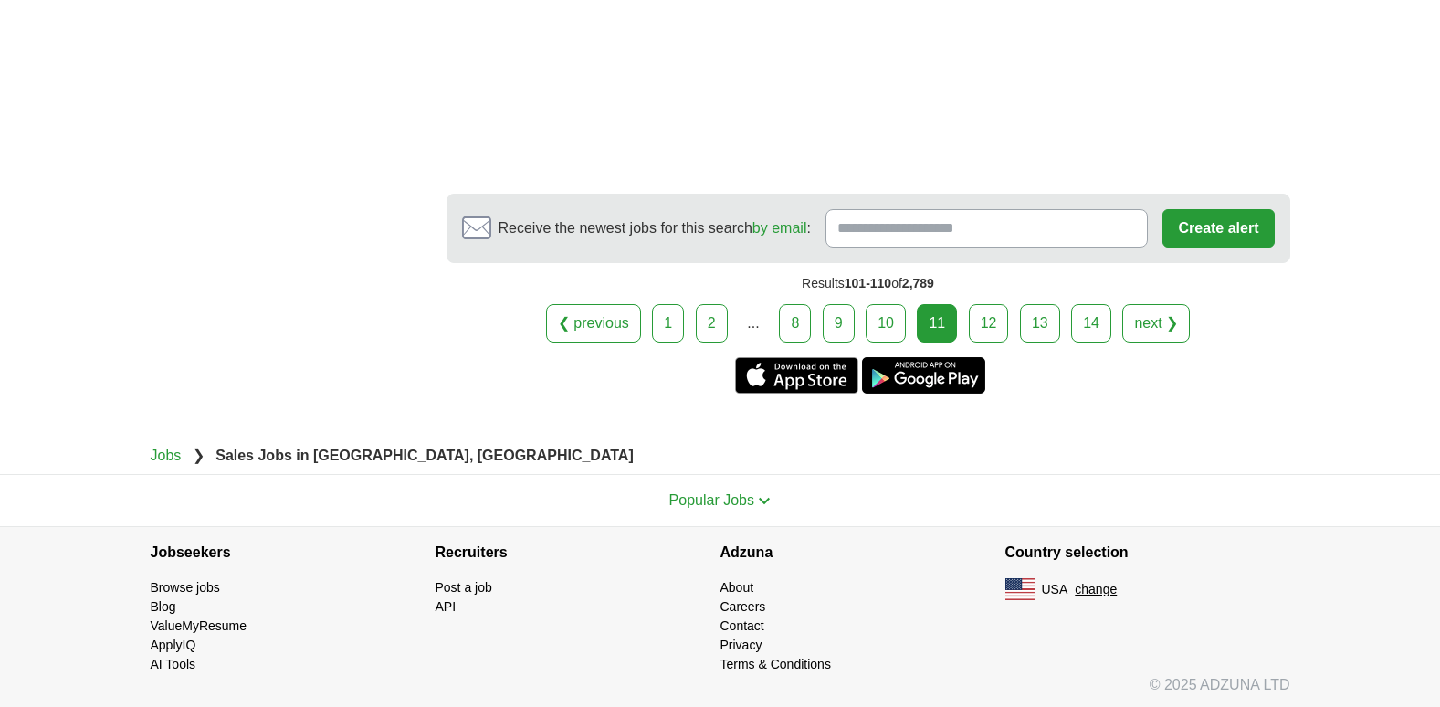
scroll to position [3366, 0]
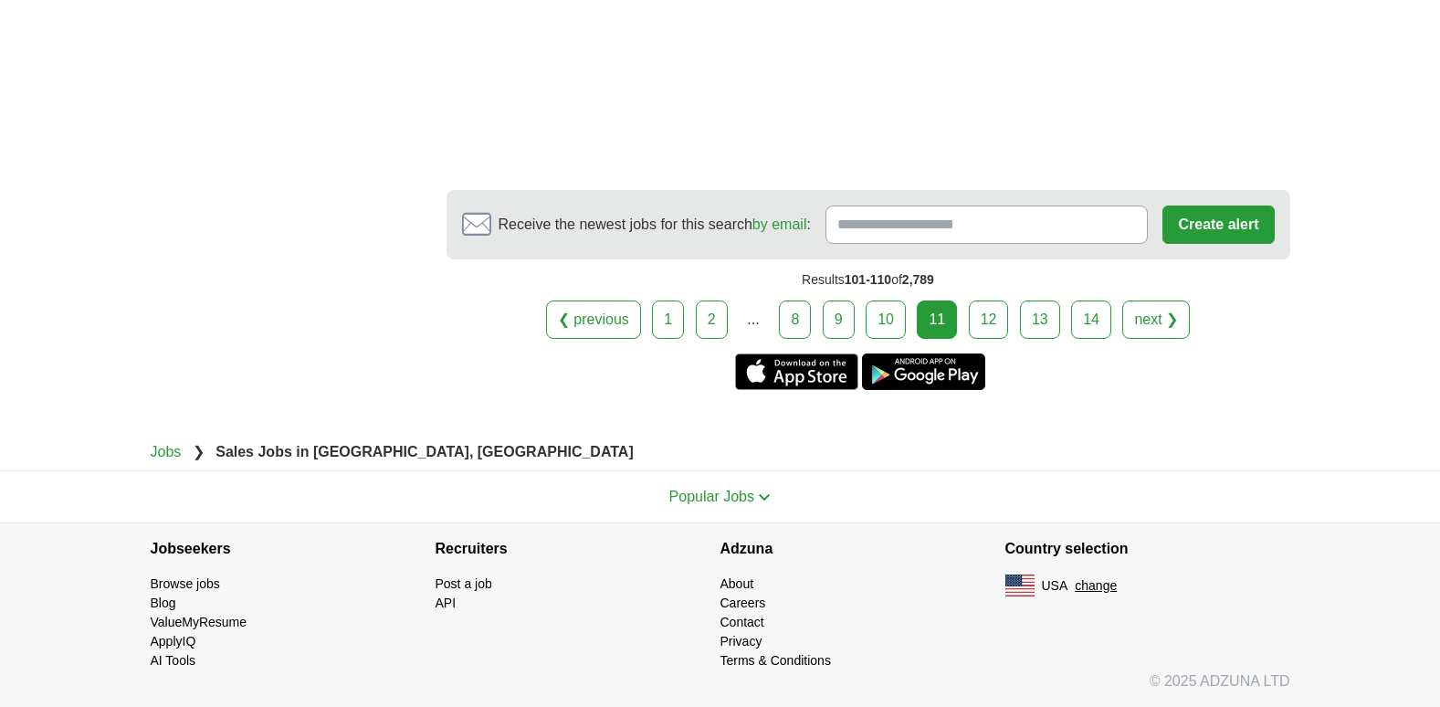
click at [989, 308] on link "12" at bounding box center [989, 320] width 40 height 38
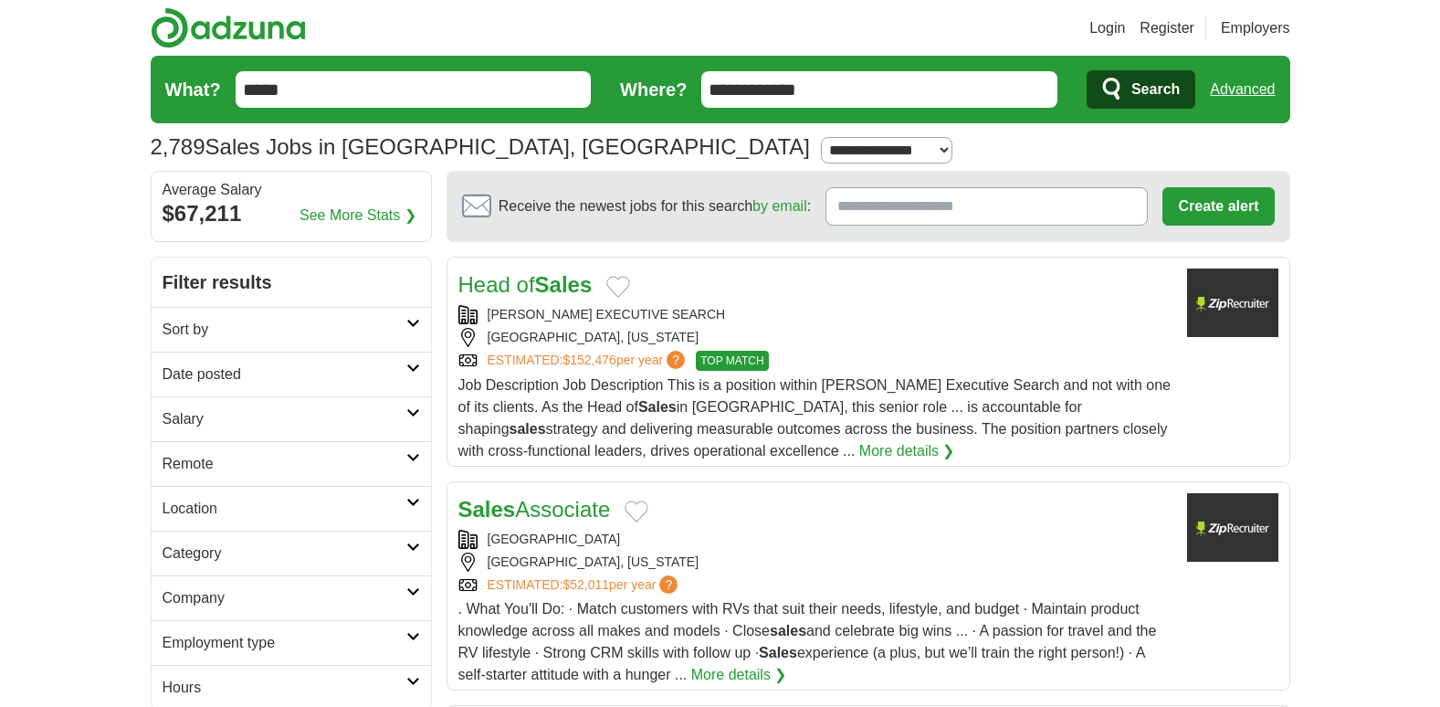
click at [546, 532] on div "[GEOGRAPHIC_DATA]" at bounding box center [816, 539] width 714 height 19
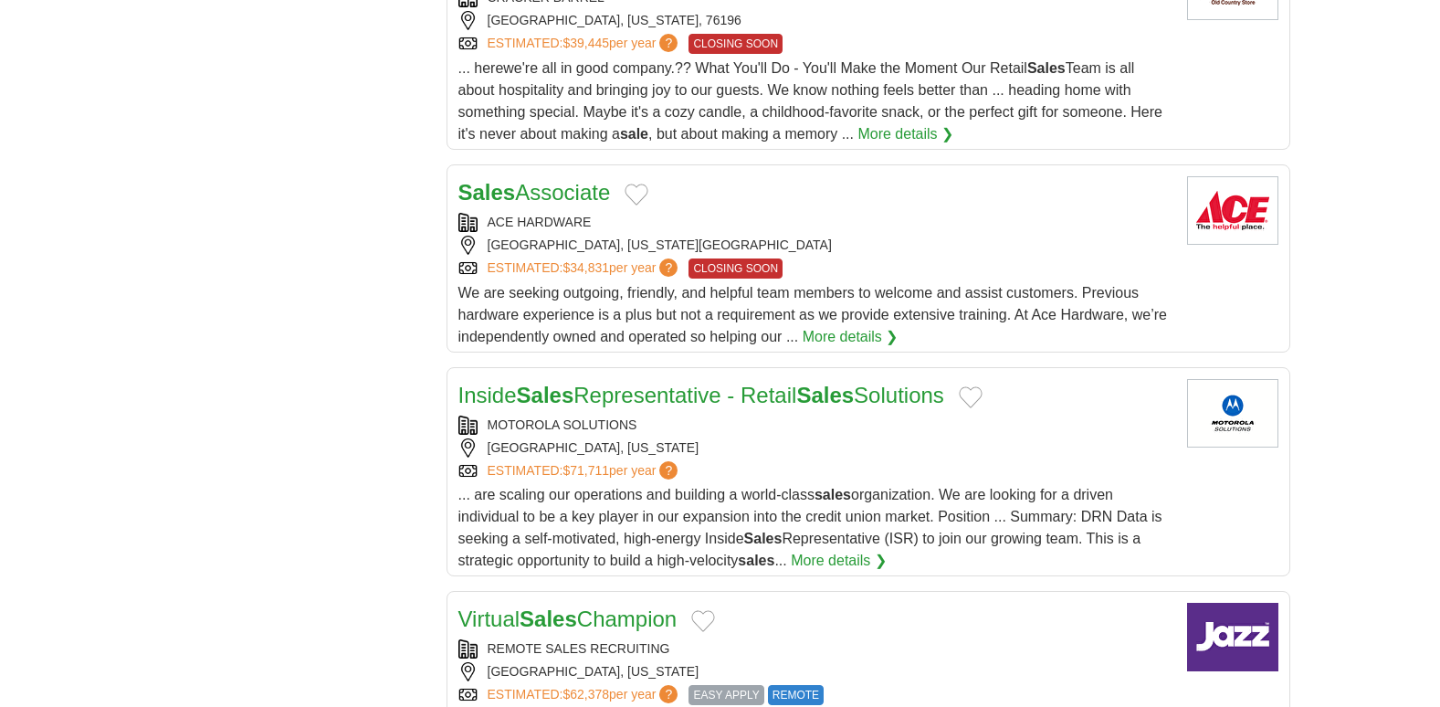
scroll to position [1828, 0]
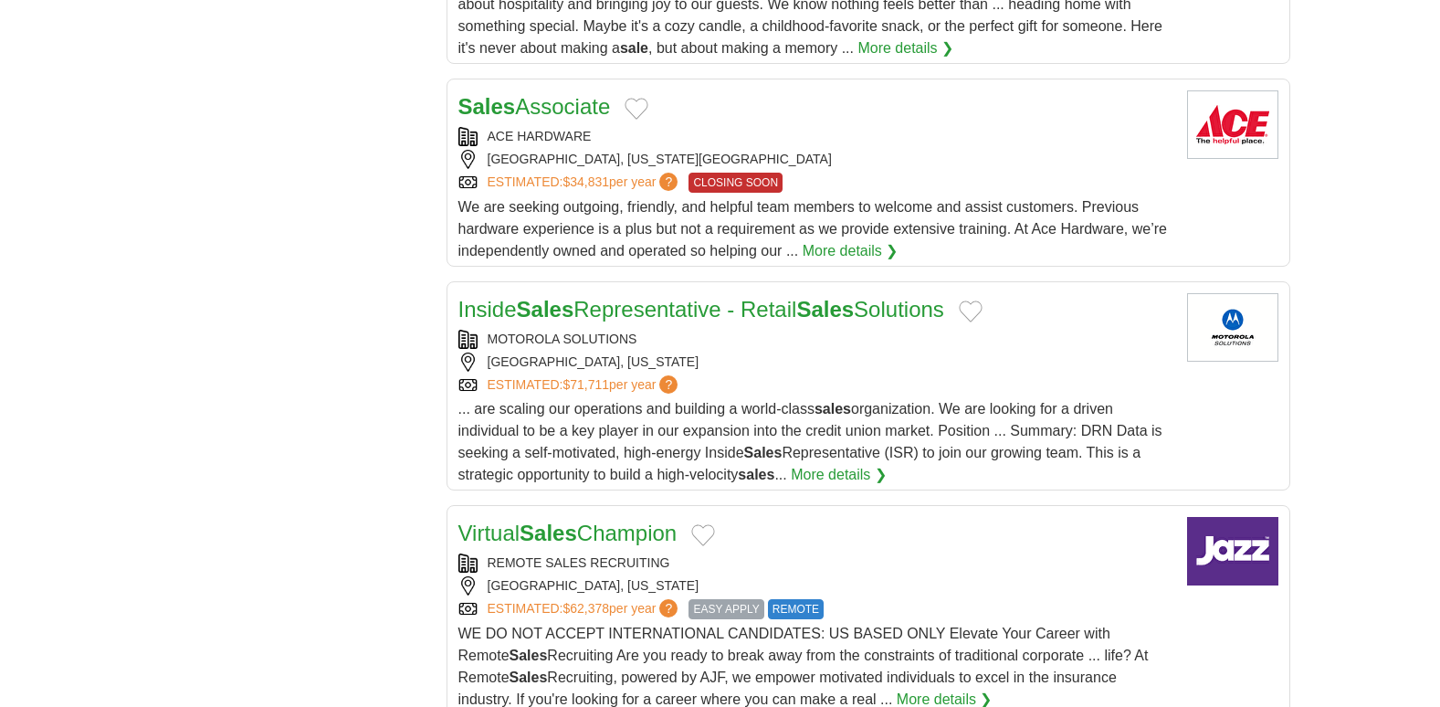
click at [547, 108] on link "Sales Associate" at bounding box center [535, 106] width 153 height 25
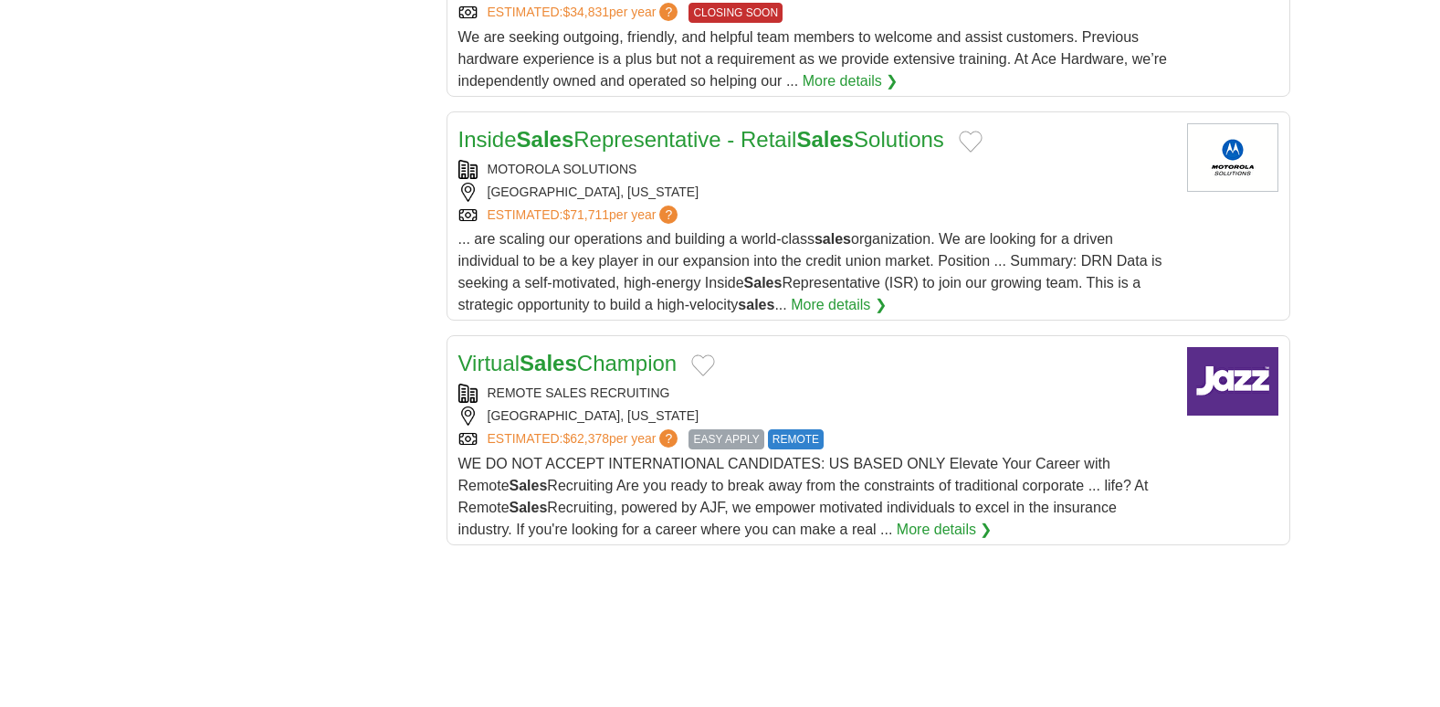
scroll to position [1974, 0]
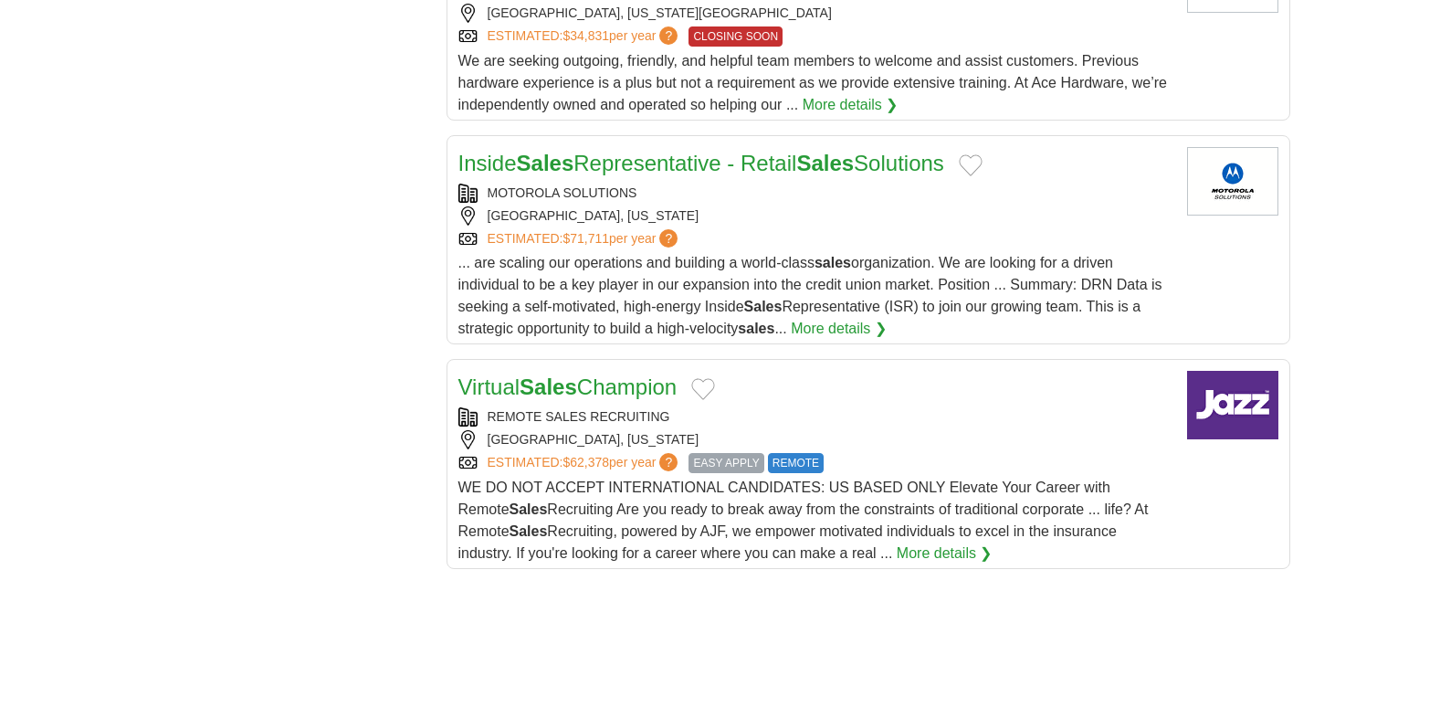
click at [577, 391] on strong "Sales" at bounding box center [549, 387] width 58 height 25
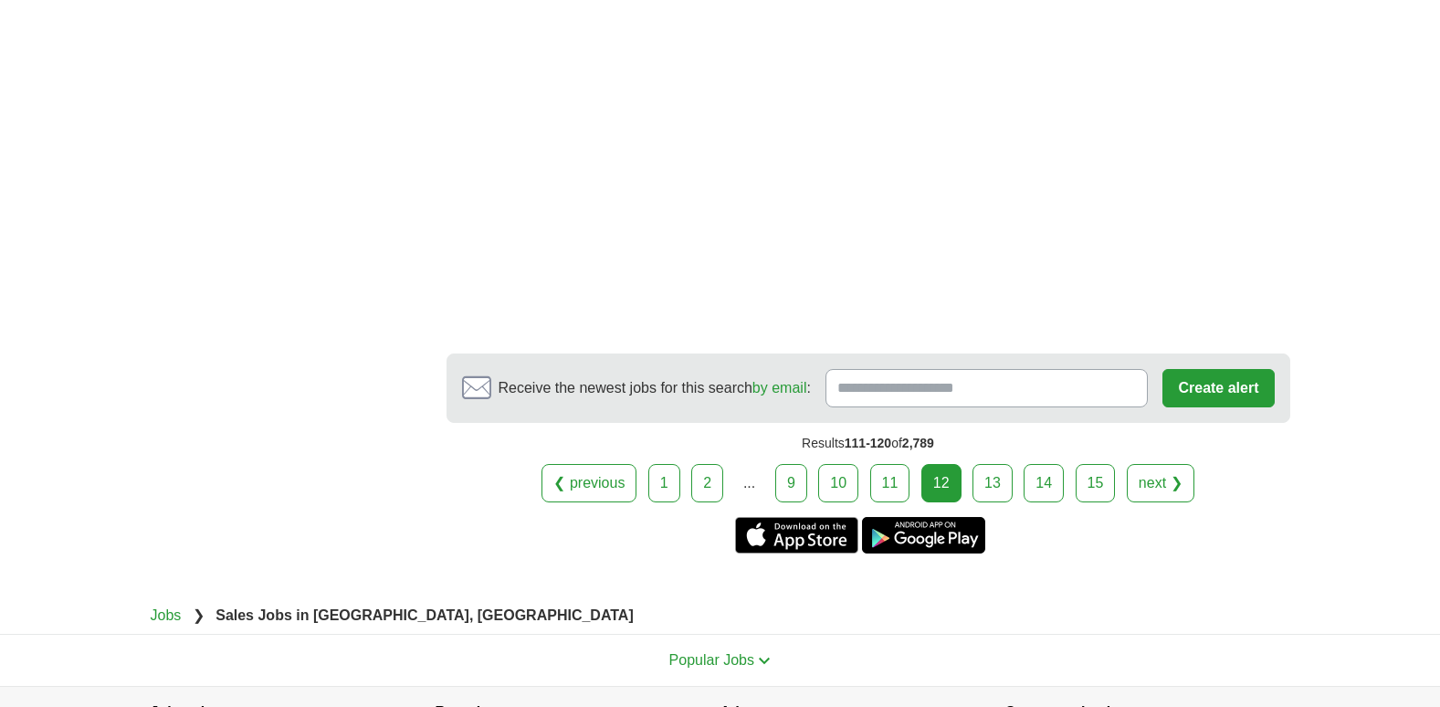
scroll to position [3258, 0]
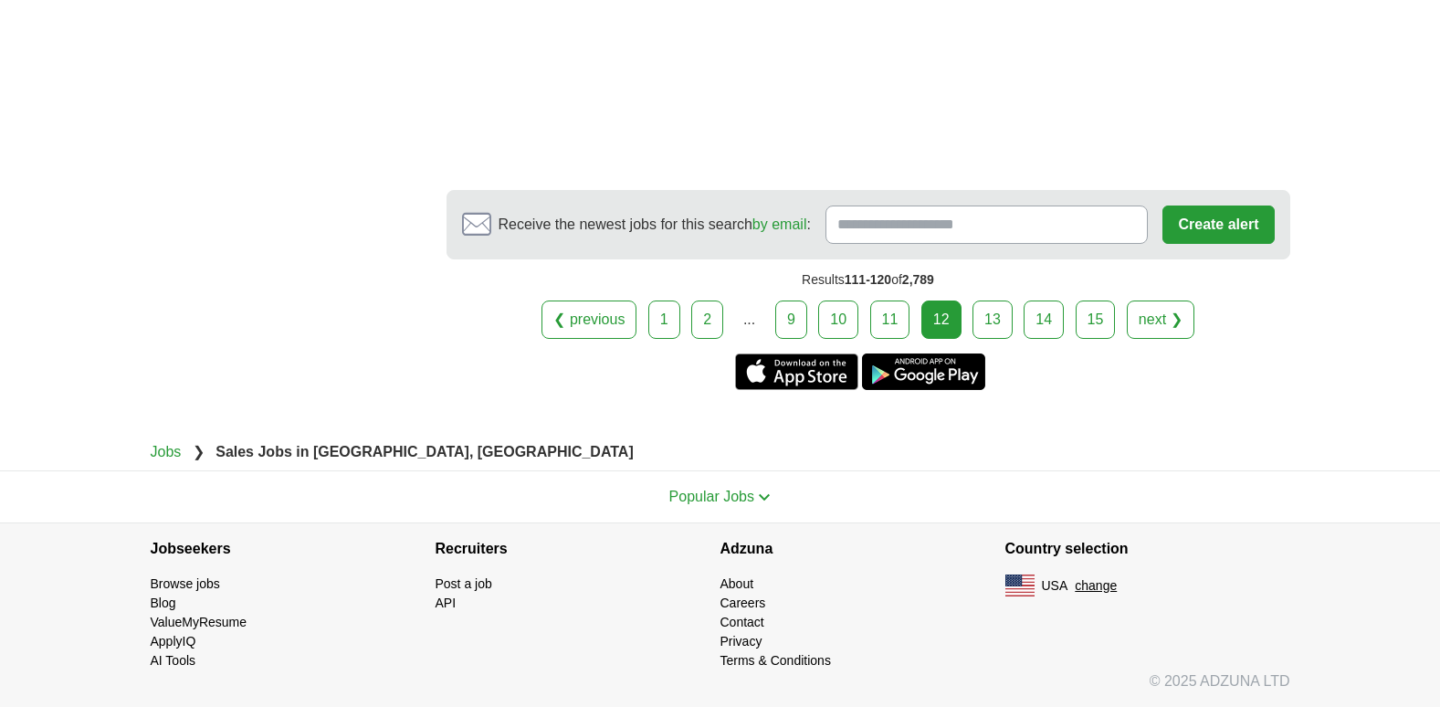
click at [994, 310] on link "13" at bounding box center [993, 320] width 40 height 38
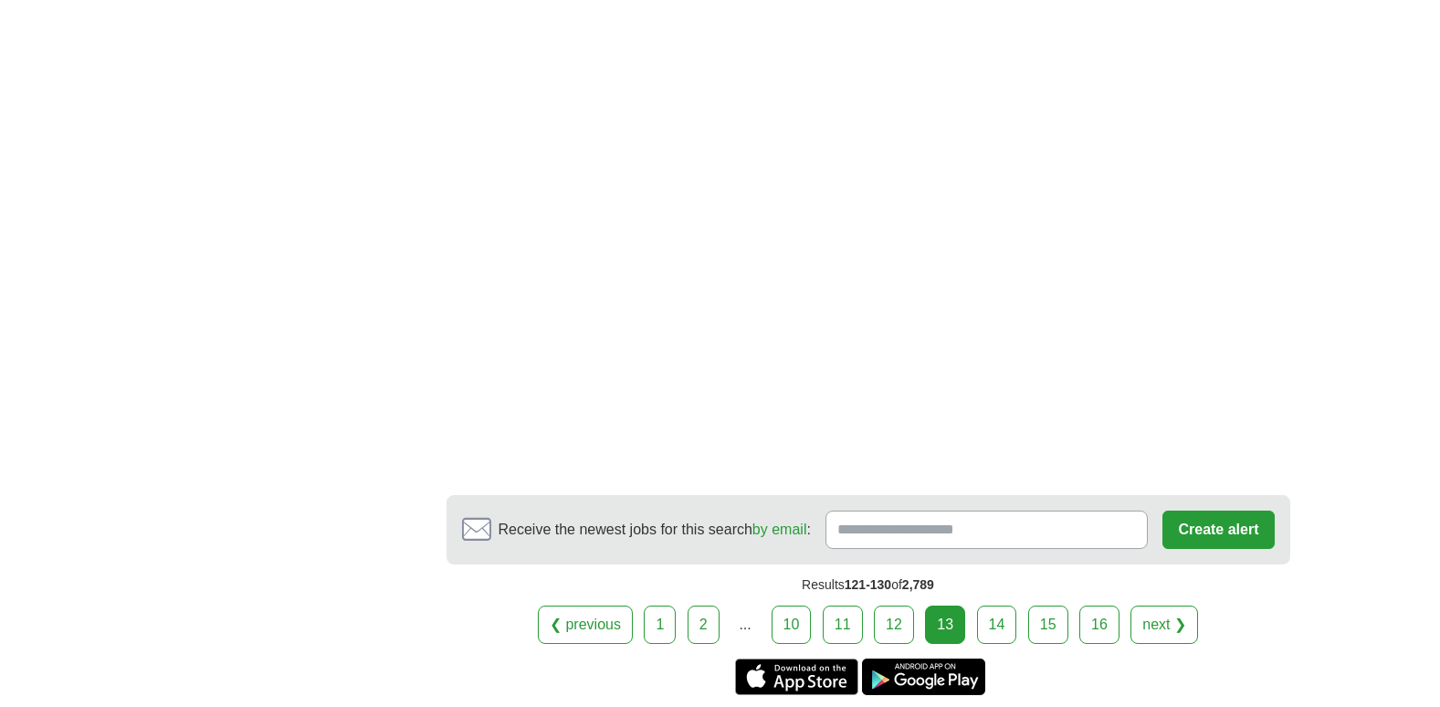
scroll to position [3241, 0]
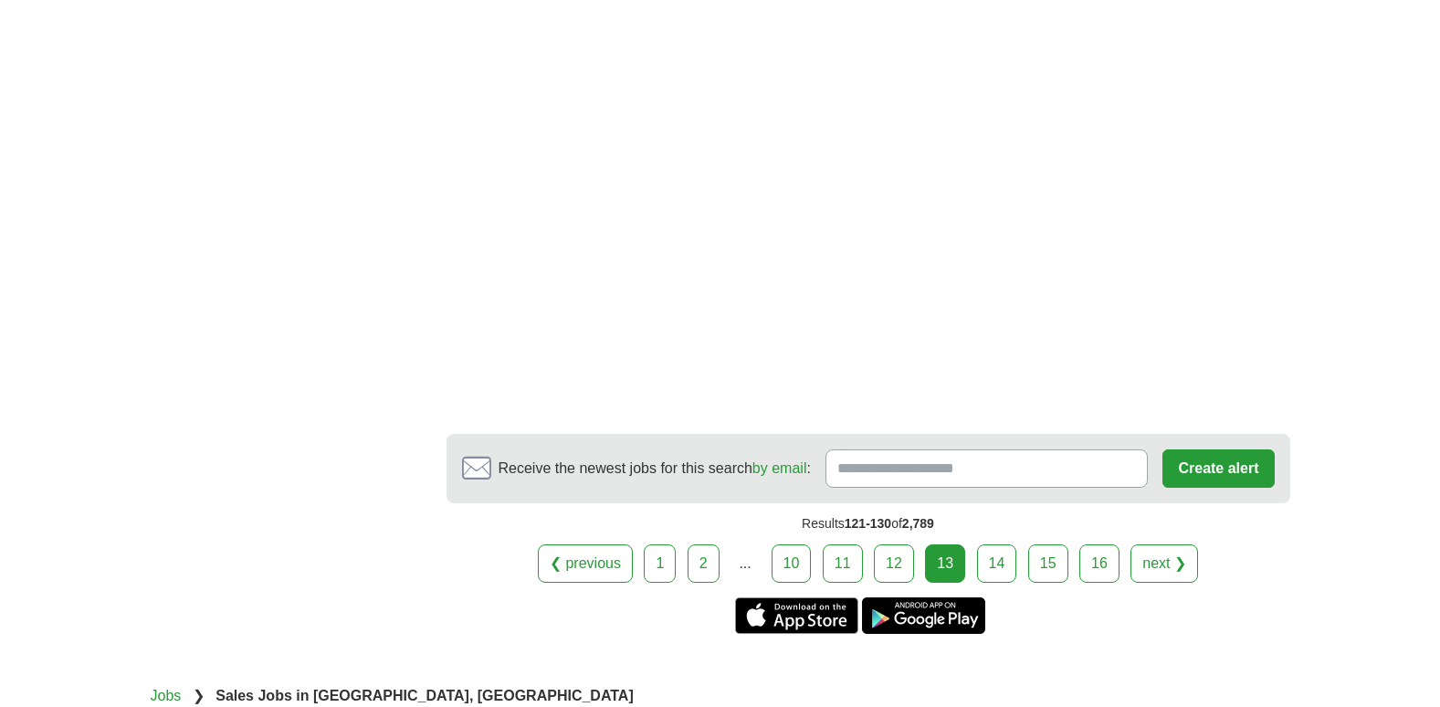
click at [996, 557] on link "14" at bounding box center [997, 563] width 40 height 38
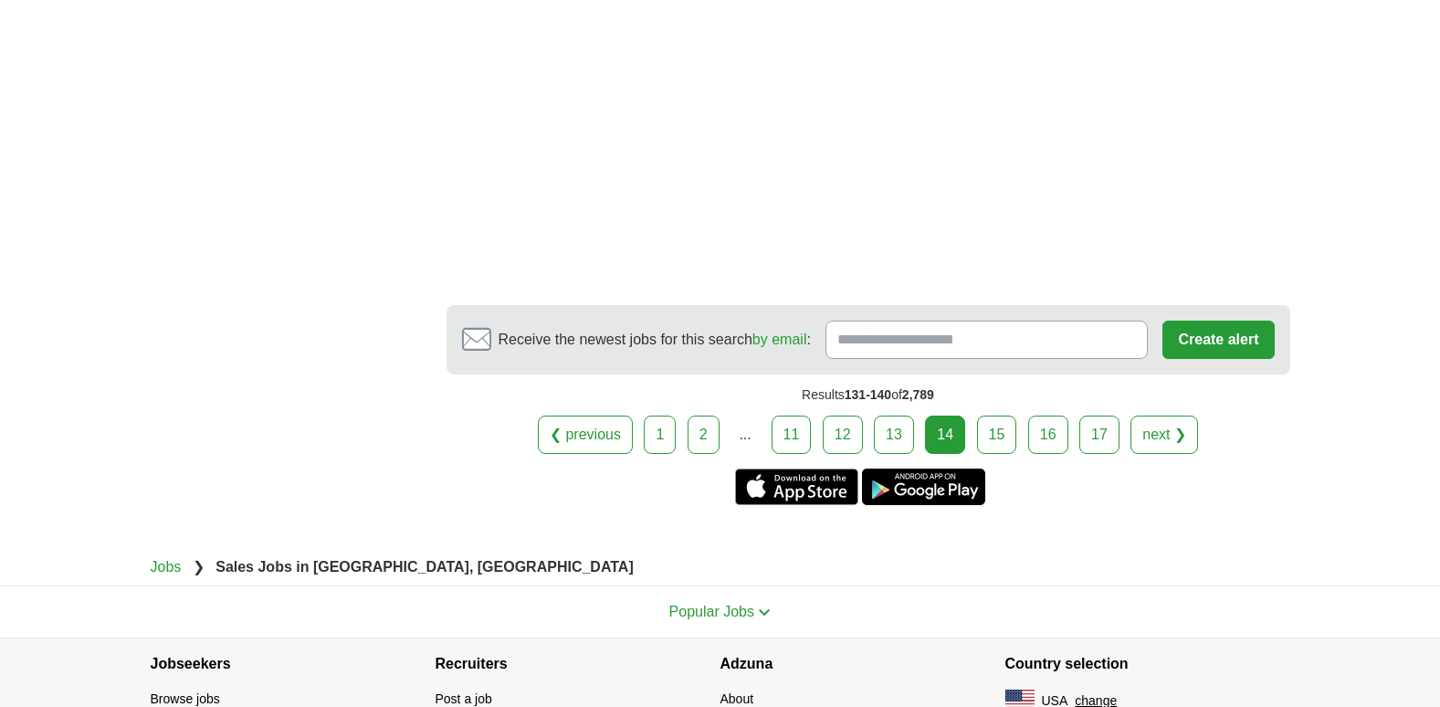
scroll to position [3244, 0]
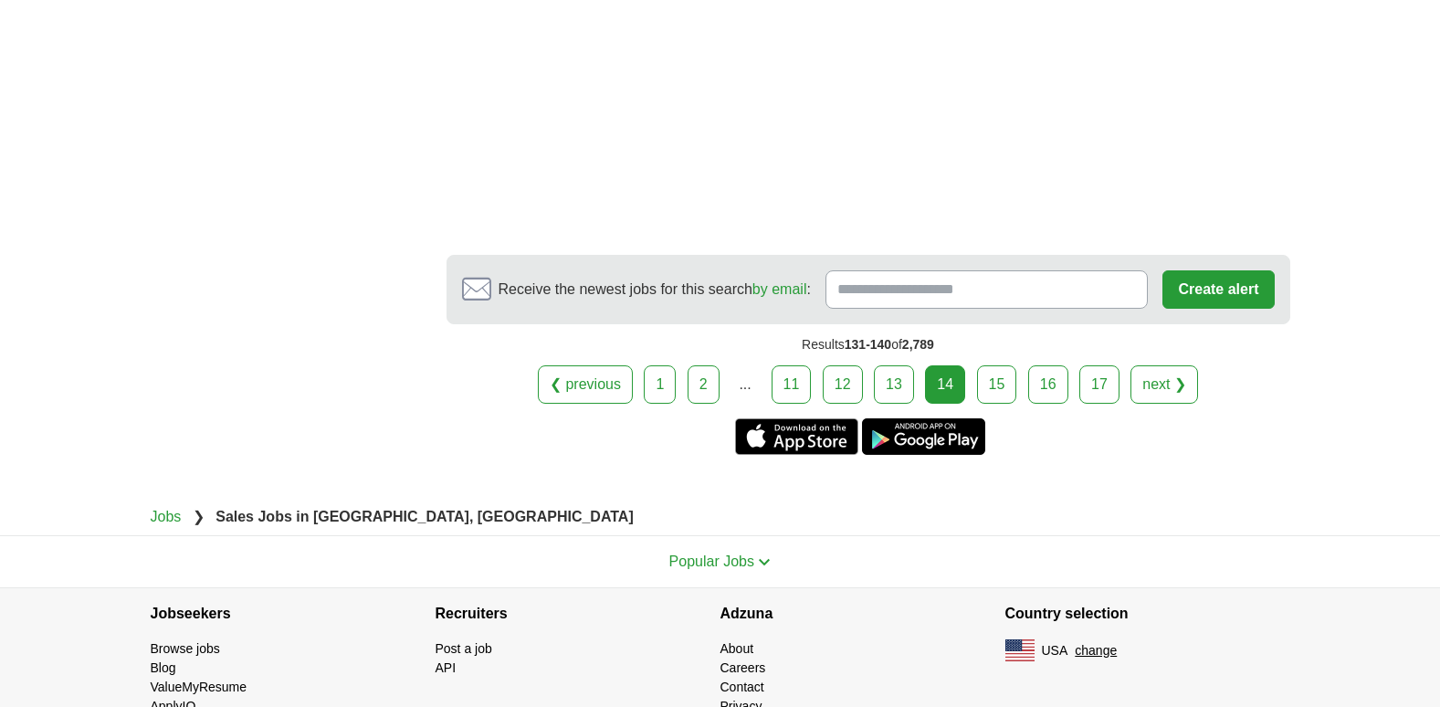
click at [997, 382] on link "15" at bounding box center [997, 384] width 40 height 38
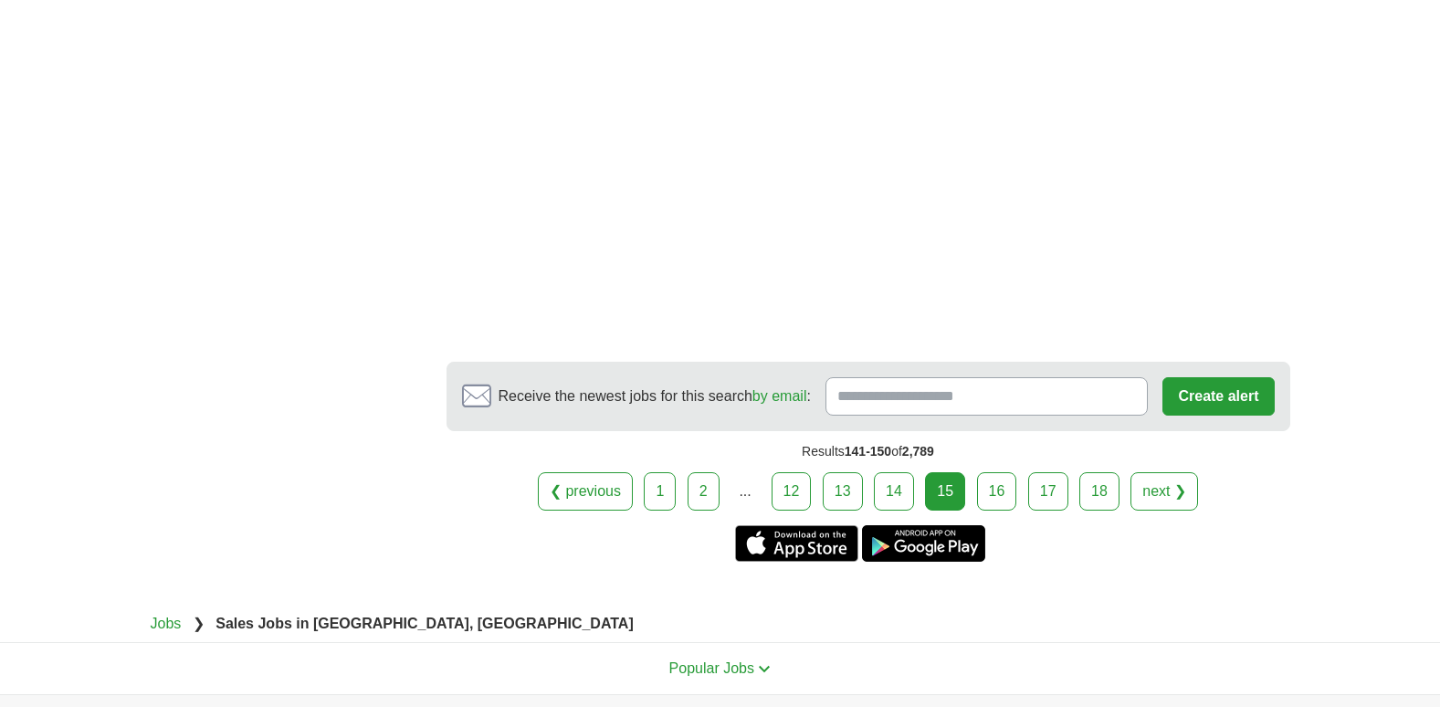
scroll to position [3355, 0]
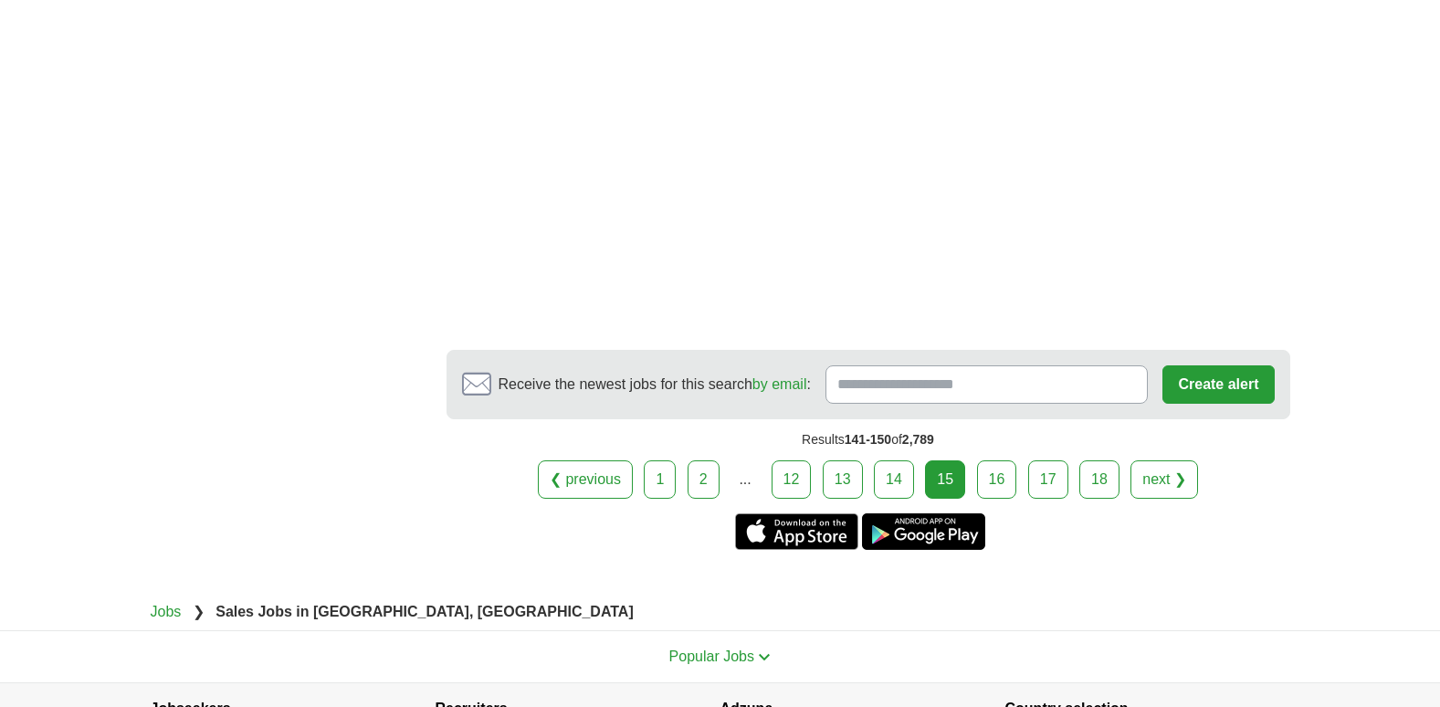
click at [997, 460] on link "16" at bounding box center [997, 479] width 40 height 38
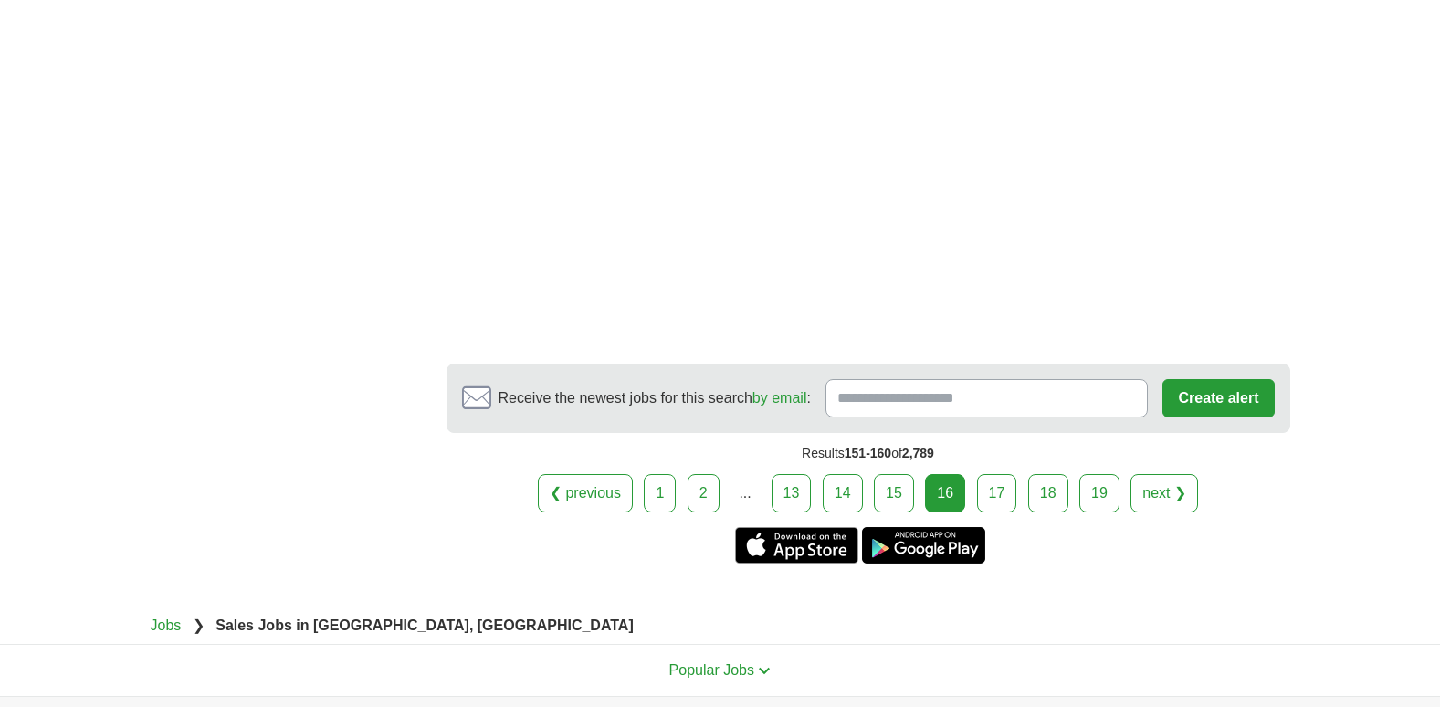
scroll to position [3246, 0]
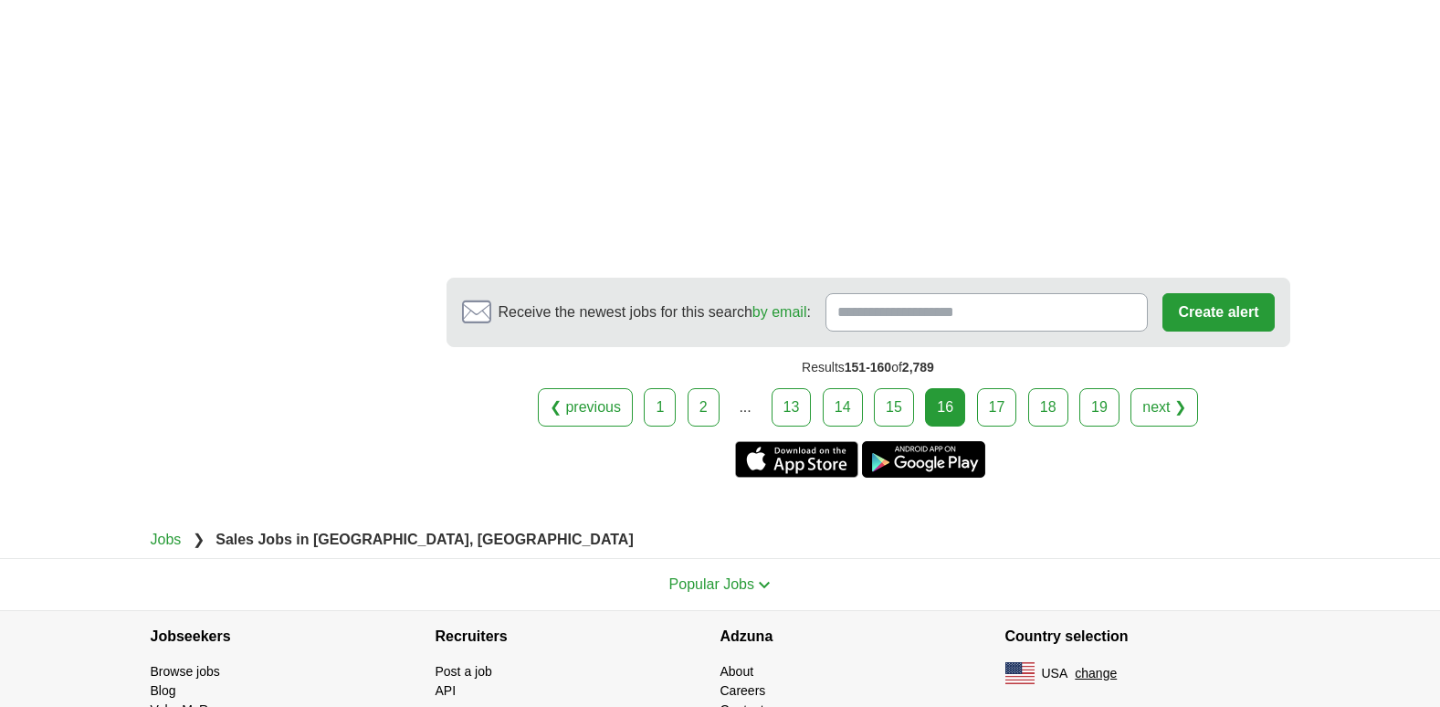
click at [1002, 401] on link "17" at bounding box center [997, 407] width 40 height 38
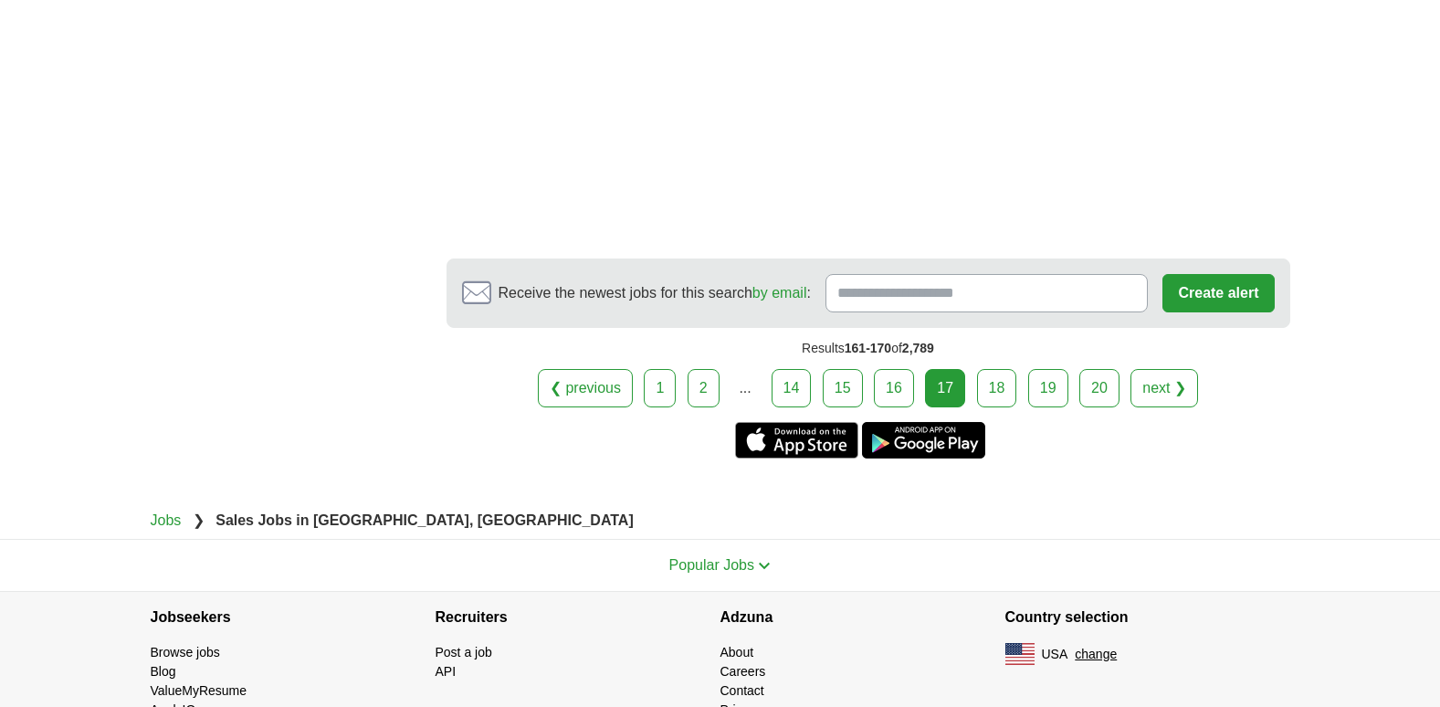
scroll to position [3518, 0]
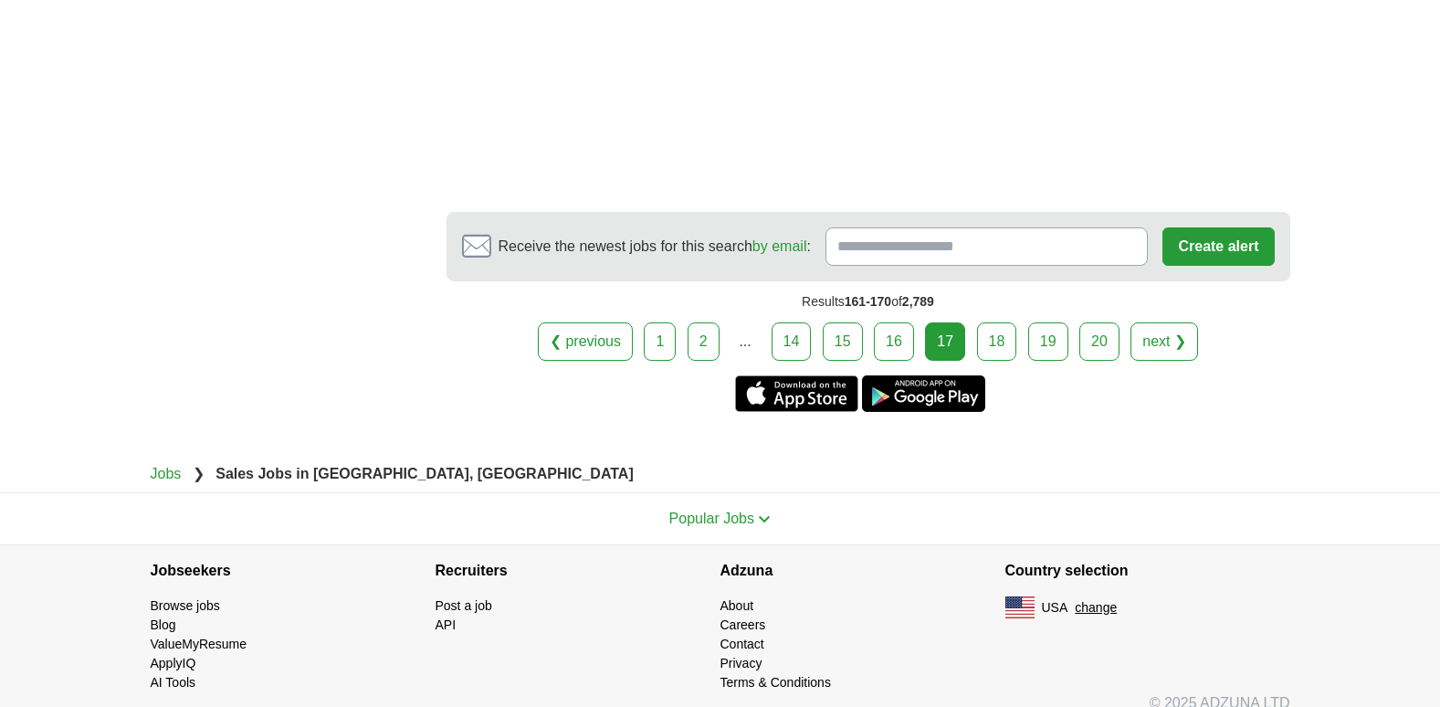
click at [999, 322] on link "18" at bounding box center [997, 341] width 40 height 38
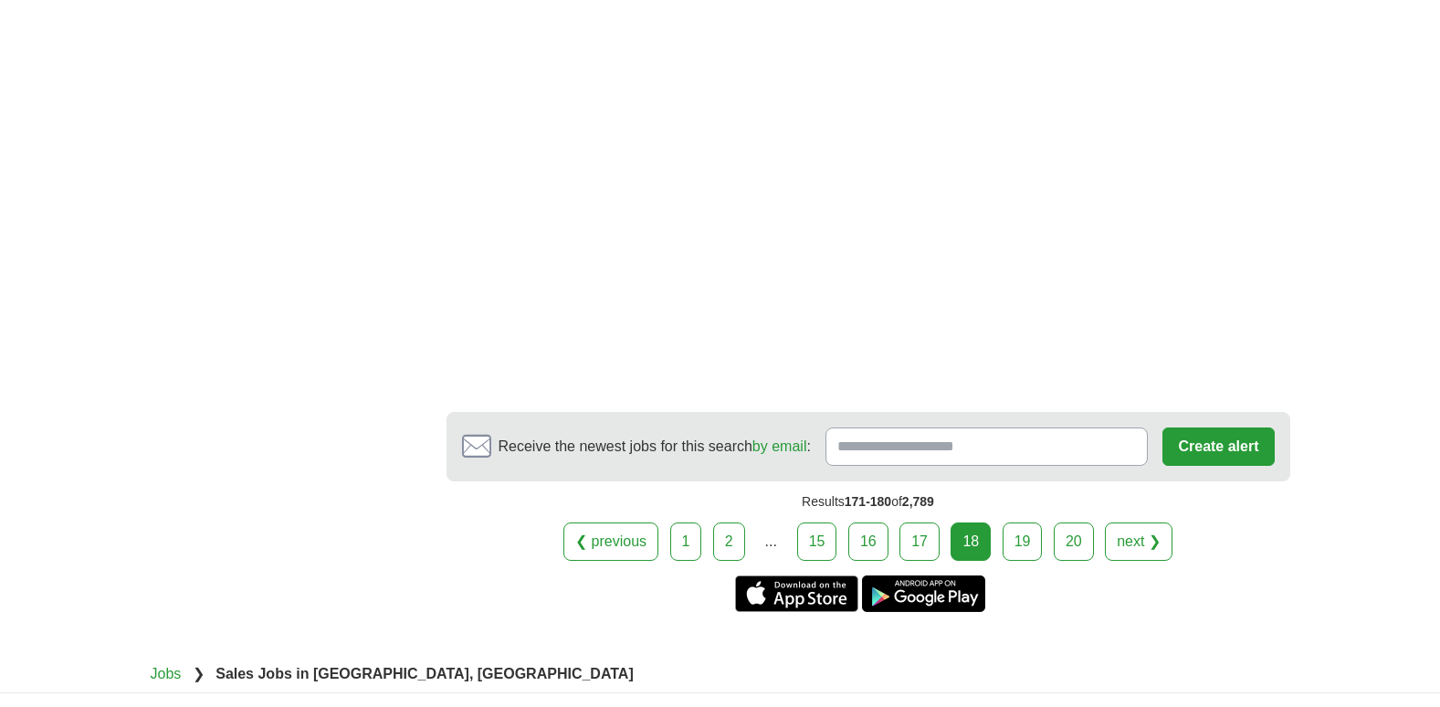
scroll to position [3192, 0]
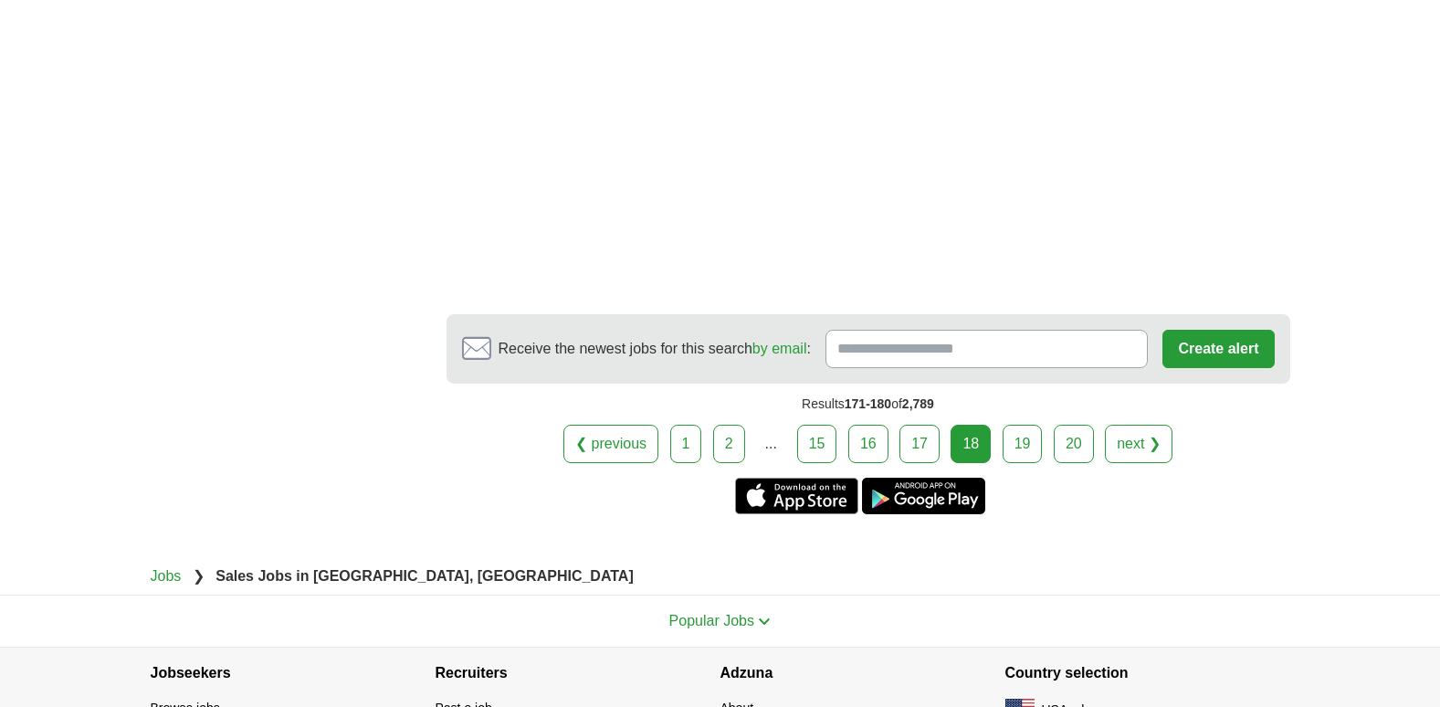
click at [1027, 425] on link "19" at bounding box center [1023, 444] width 40 height 38
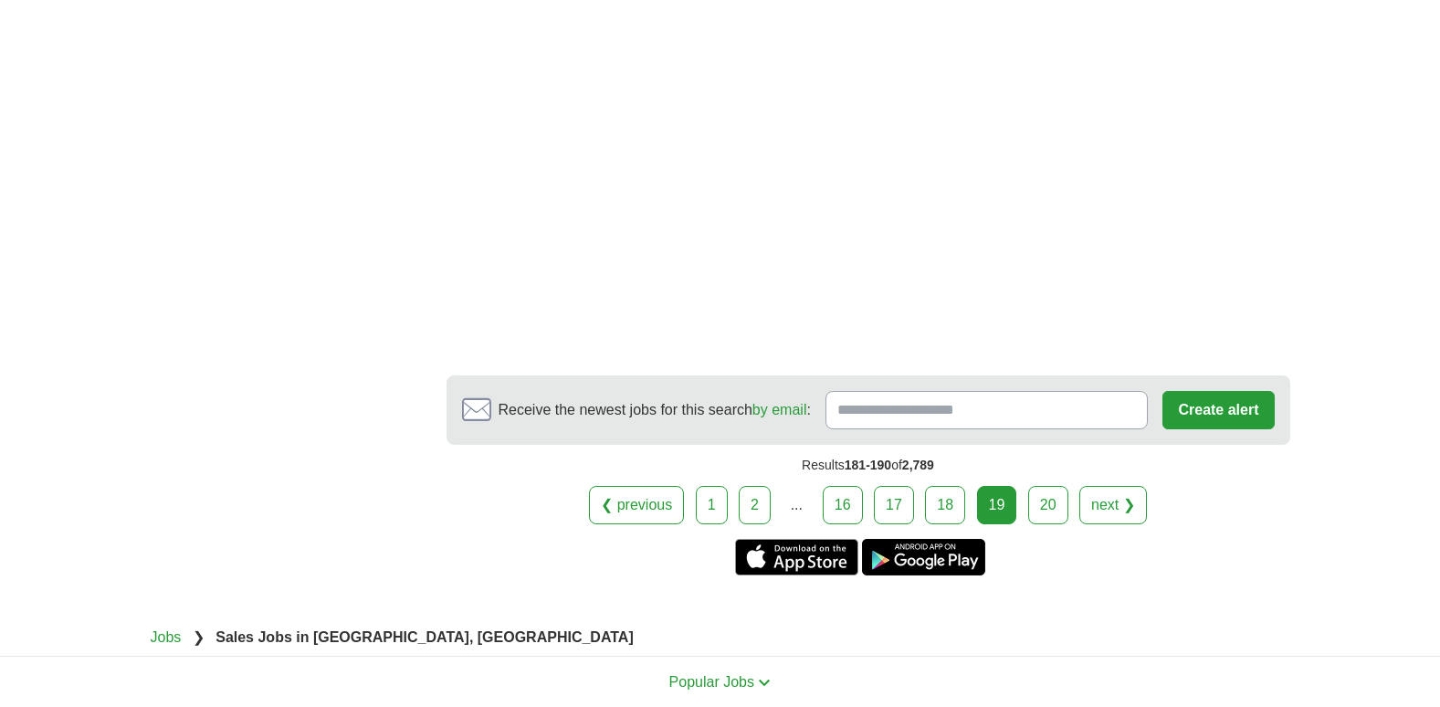
scroll to position [3228, 0]
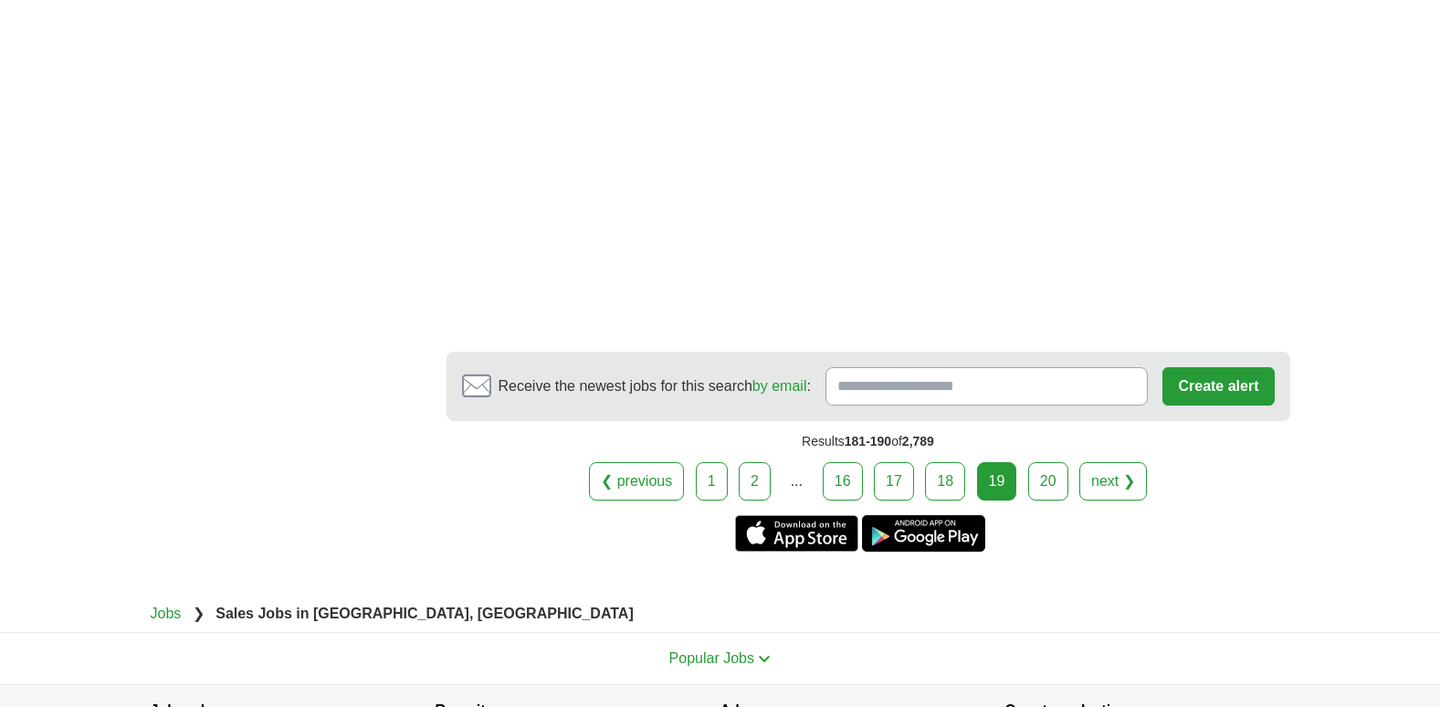
click at [1050, 462] on link "20" at bounding box center [1049, 481] width 40 height 38
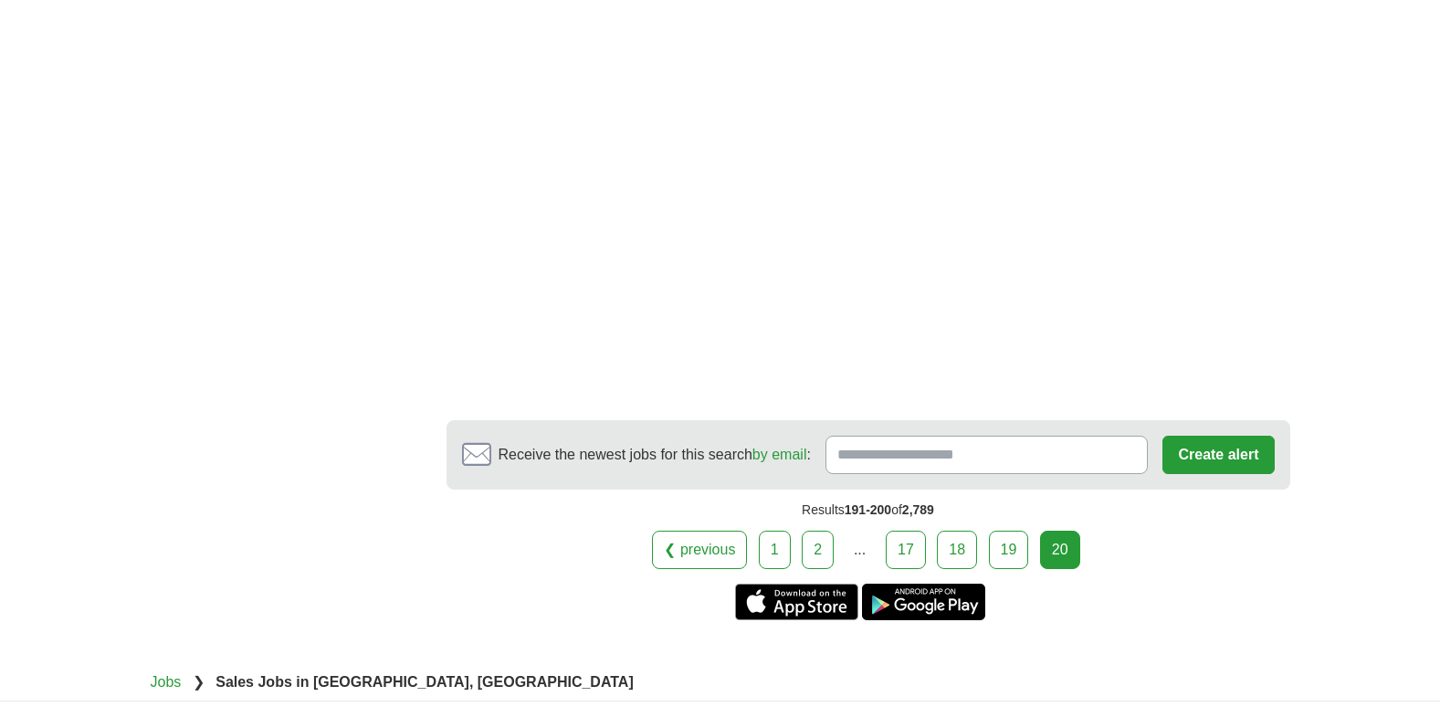
scroll to position [3143, 0]
